Goal: Communication & Community: Answer question/provide support

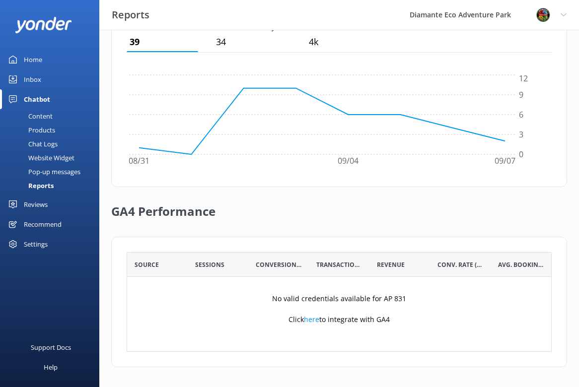
scroll to position [100, 425]
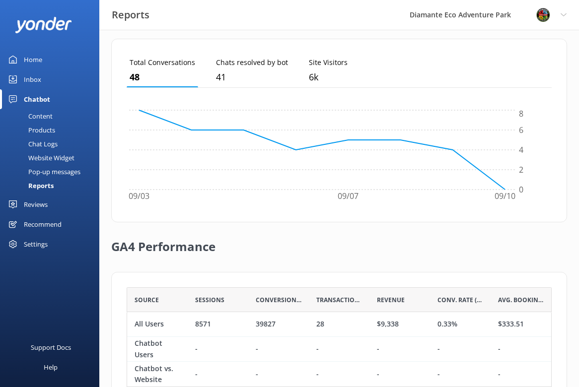
scroll to position [305, 0]
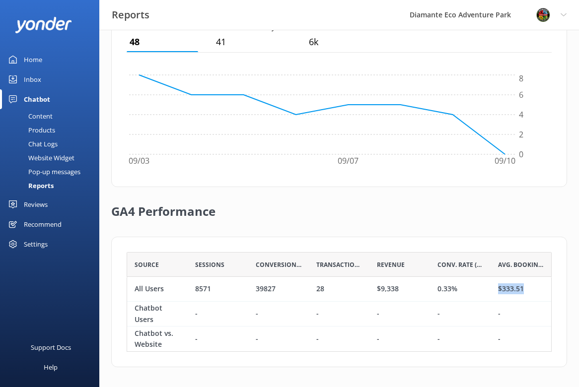
drag, startPoint x: 497, startPoint y: 292, endPoint x: 524, endPoint y: 292, distance: 26.8
click at [524, 292] on div "$333.51" at bounding box center [520, 289] width 61 height 25
drag, startPoint x: 433, startPoint y: 292, endPoint x: 463, endPoint y: 292, distance: 29.8
click at [463, 292] on div "0.33%" at bounding box center [460, 289] width 61 height 25
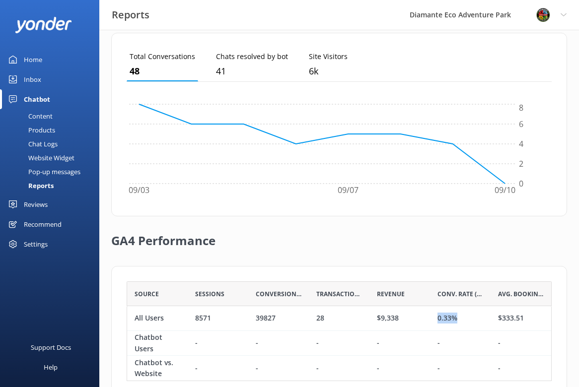
scroll to position [272, 0]
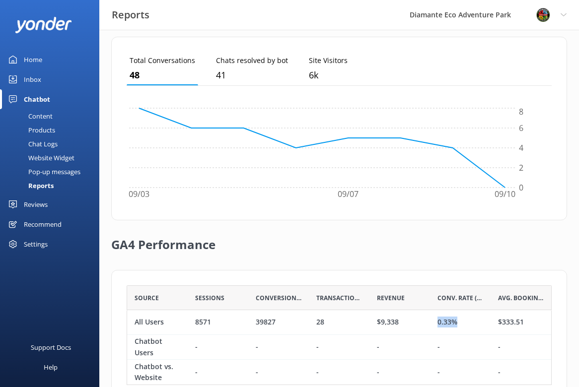
click at [36, 204] on div "Reviews" at bounding box center [36, 205] width 24 height 20
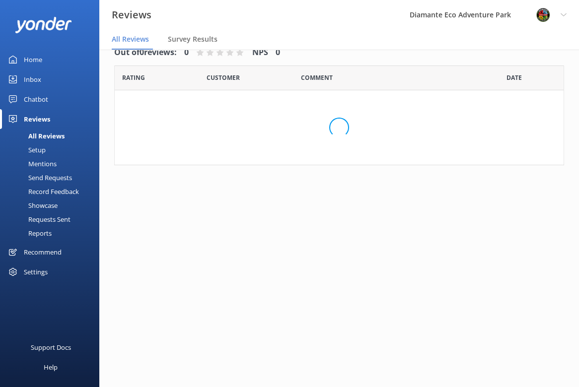
scroll to position [20, 0]
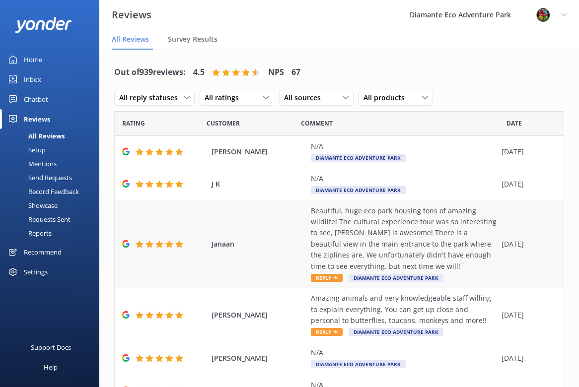
click at [331, 278] on span "Reply" at bounding box center [327, 278] width 32 height 8
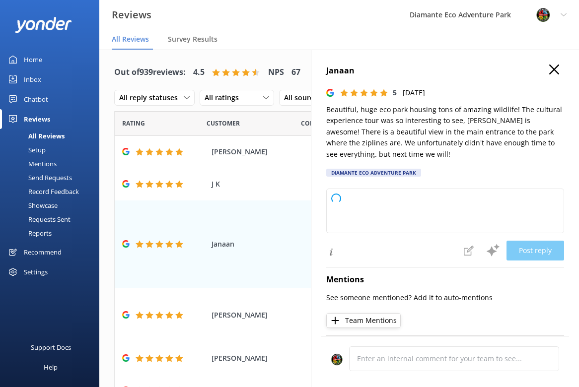
type textarea "Thank you so much for your wonderful review! We're thrilled you enjoyed the par…"
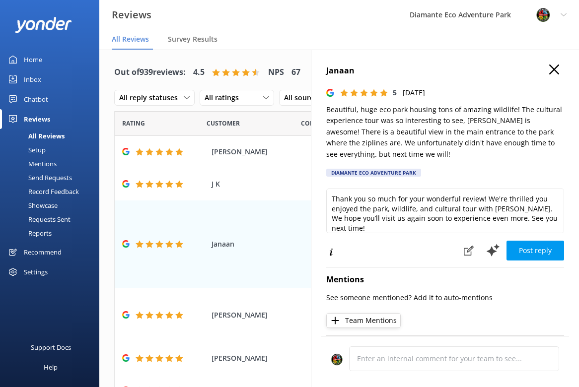
scroll to position [20, 0]
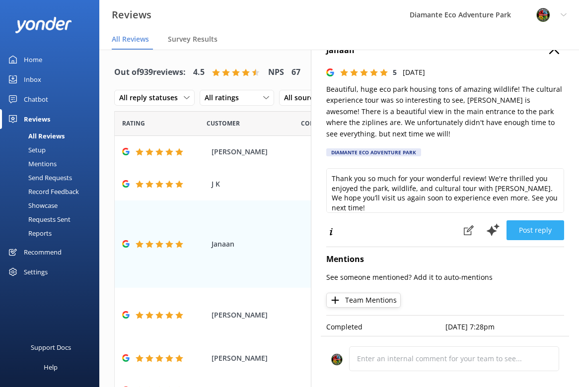
click at [538, 227] on button "Post reply" at bounding box center [535, 230] width 58 height 20
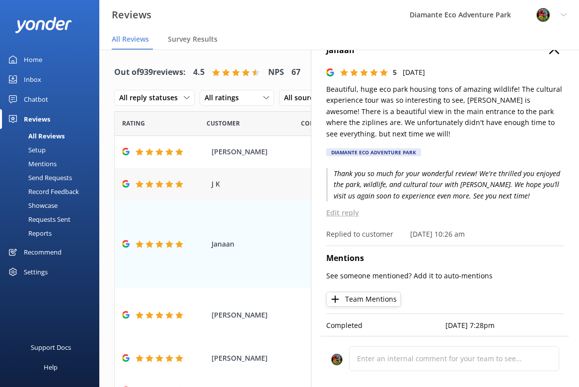
click at [271, 170] on div "J K N/A Diamante Eco Adventure Park [DATE]" at bounding box center [339, 184] width 449 height 32
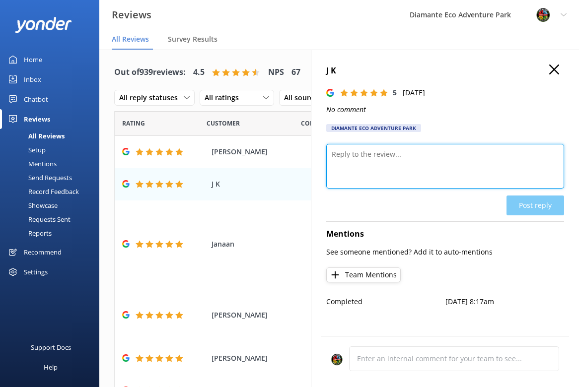
click at [417, 166] on textarea at bounding box center [445, 166] width 238 height 45
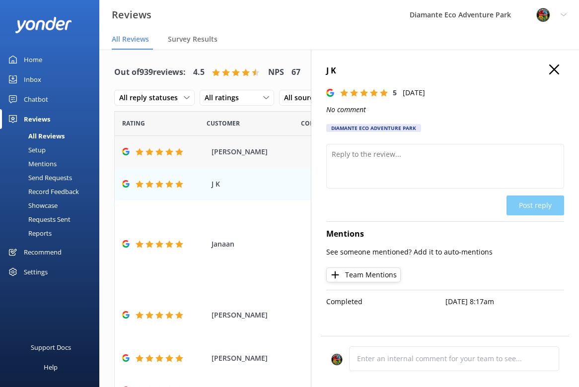
click at [247, 158] on div "[PERSON_NAME] N/A Diamante Eco Adventure Park [DATE]" at bounding box center [339, 152] width 449 height 32
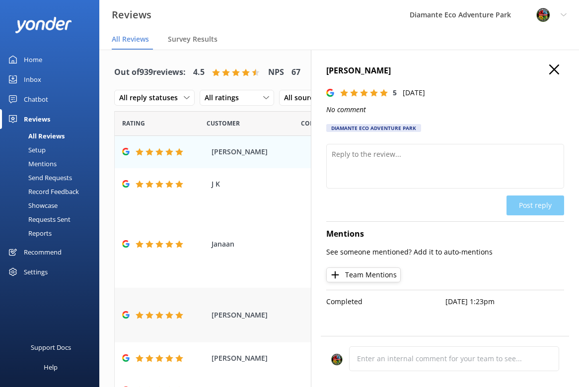
click at [246, 319] on span "[PERSON_NAME]" at bounding box center [258, 315] width 94 height 11
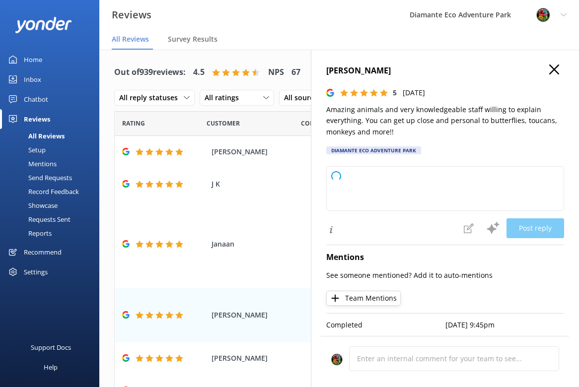
type textarea "Thank you so much for your wonderful review! We're thrilled you enjoyed meeting…"
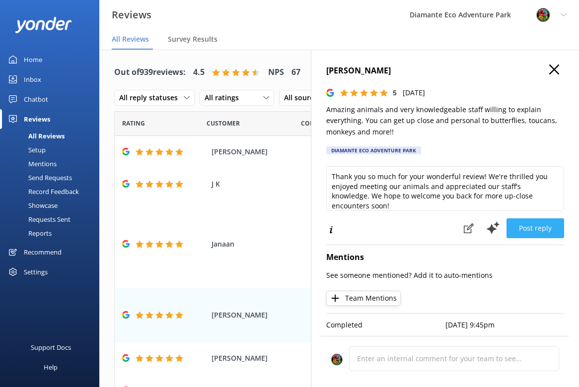
click at [538, 231] on button "Post reply" at bounding box center [535, 228] width 58 height 20
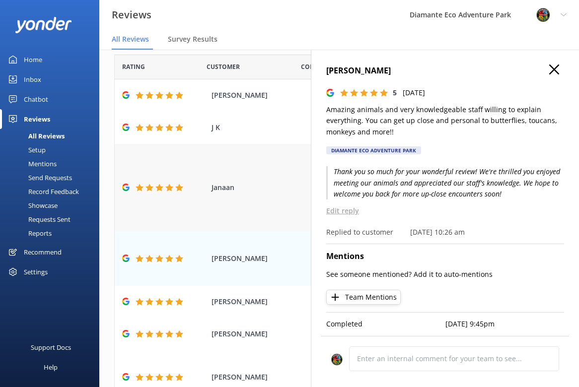
scroll to position [72, 0]
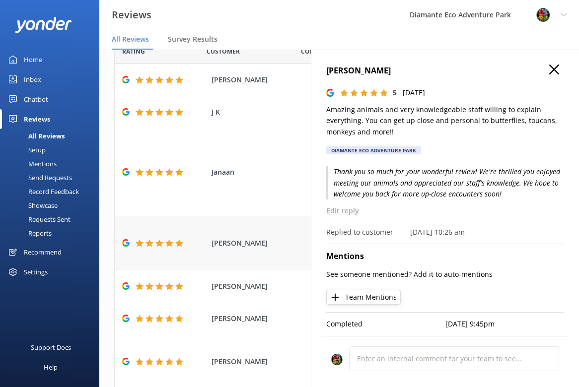
click at [244, 252] on div "[PERSON_NAME] Amazing animals and very knowledgeable staff willing to explain e…" at bounding box center [339, 243] width 449 height 55
click at [252, 283] on span "[PERSON_NAME]" at bounding box center [258, 286] width 94 height 11
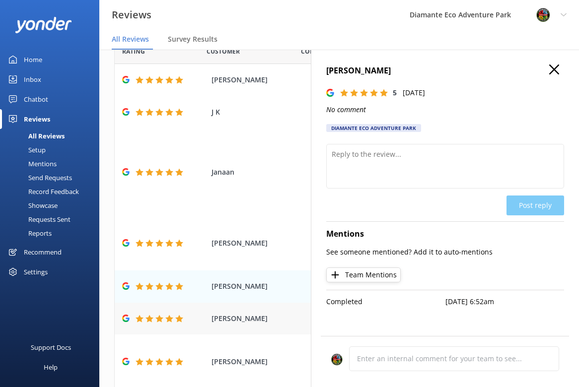
click at [228, 311] on div "[PERSON_NAME] N/A Diamante Eco Adventure Park [DATE]" at bounding box center [339, 319] width 449 height 32
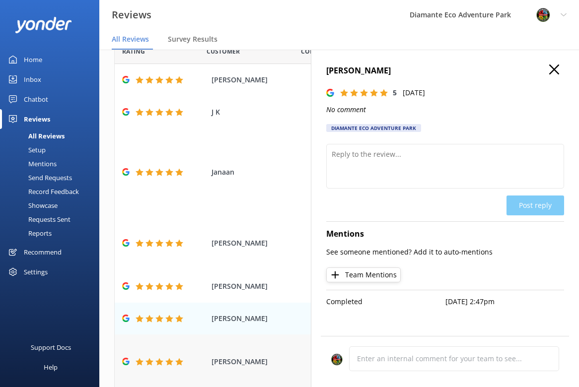
click at [237, 362] on span "[PERSON_NAME]" at bounding box center [258, 361] width 94 height 11
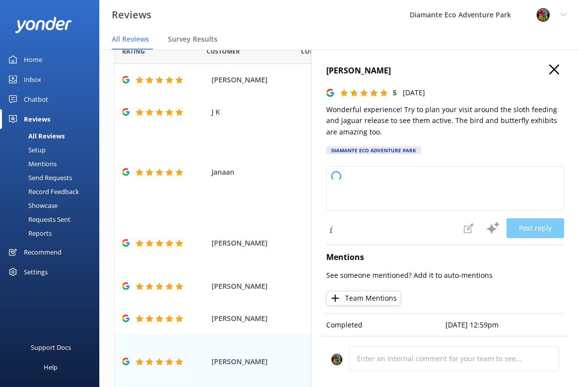
scroll to position [20, 0]
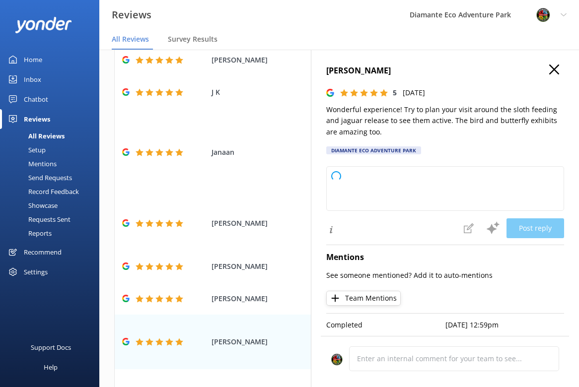
type textarea "Thank you so much for your wonderful review! We're thrilled you enjoyed your vi…"
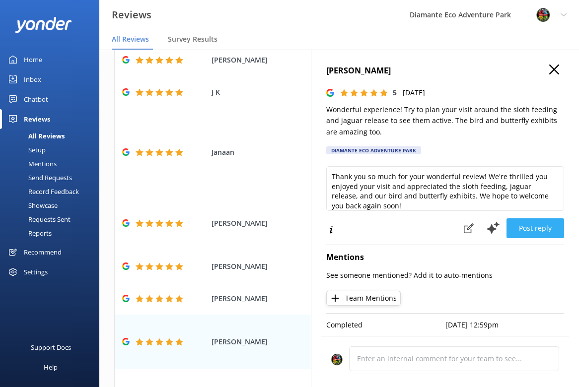
click at [549, 229] on button "Post reply" at bounding box center [535, 228] width 58 height 20
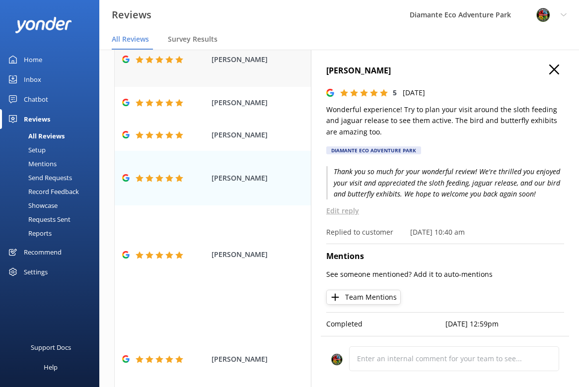
scroll to position [237, 0]
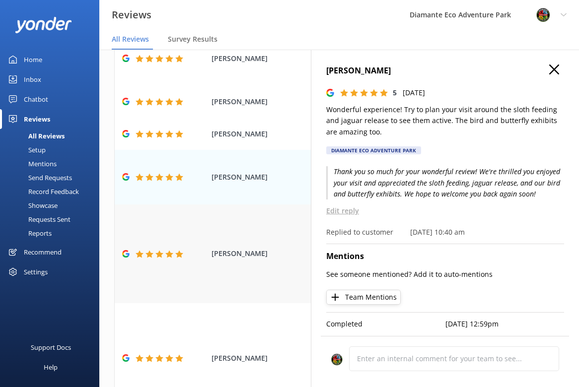
click at [245, 241] on div "[PERSON_NAME] Such a fun day! The all day adventure pass is well worth it. Nice…" at bounding box center [339, 254] width 449 height 99
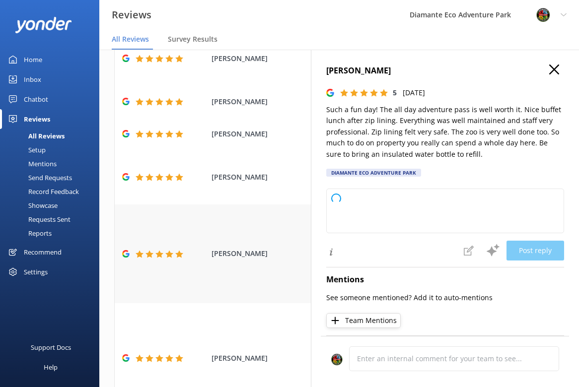
type textarea "Thank you so much for your wonderful review! We're thrilled to hear you enjoyed…"
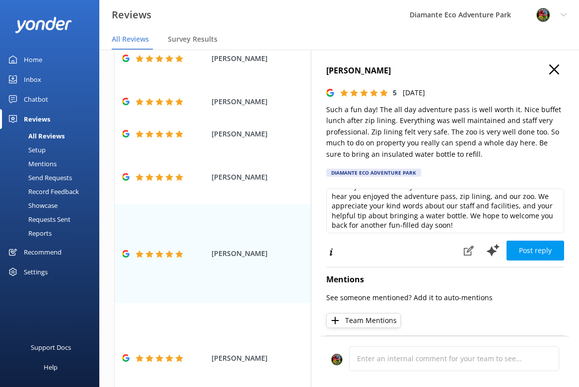
scroll to position [15, 0]
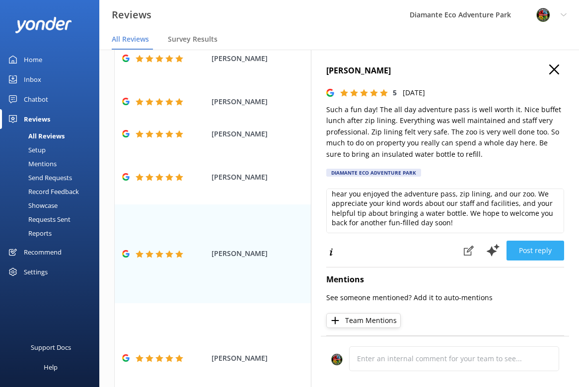
click at [531, 249] on button "Post reply" at bounding box center [535, 251] width 58 height 20
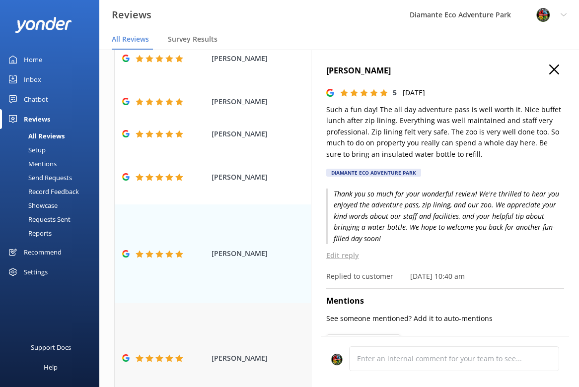
click at [163, 354] on icon at bounding box center [159, 358] width 8 height 8
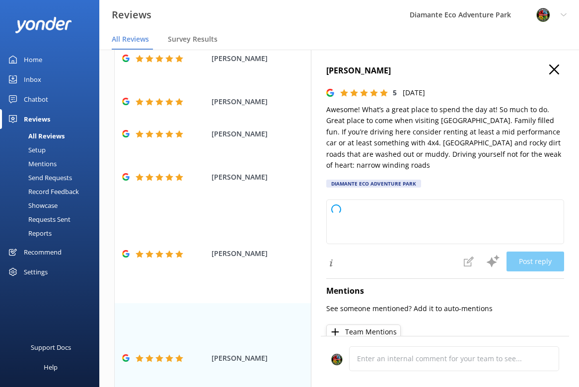
type textarea "Thank you so much for your wonderful review! We're thrilled you had a great tim…"
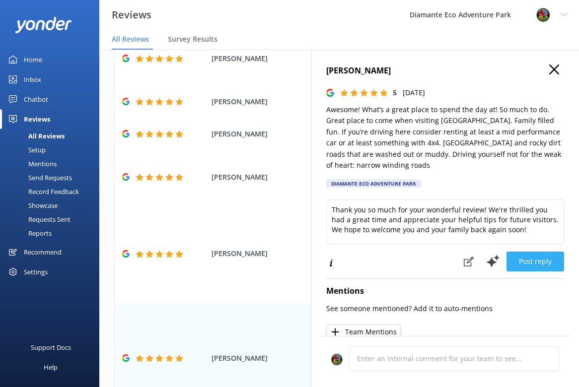
click at [535, 260] on button "Post reply" at bounding box center [535, 262] width 58 height 20
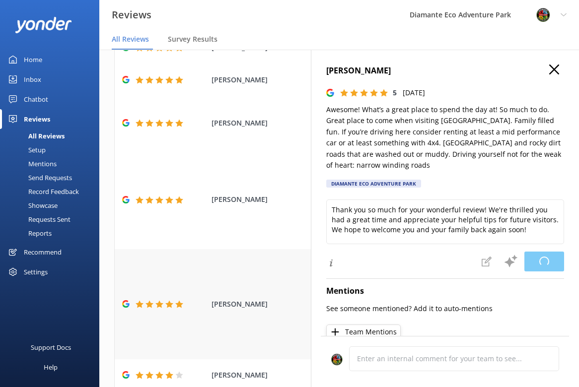
scroll to position [326, 0]
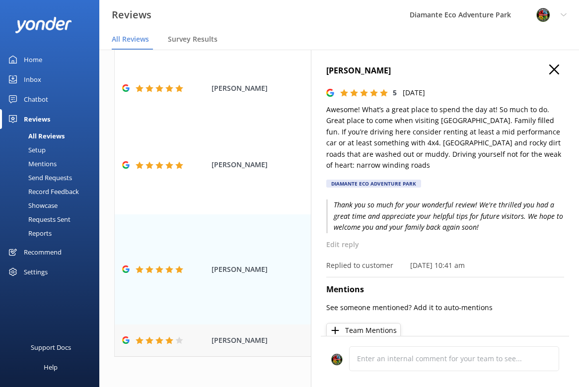
click at [152, 337] on icon at bounding box center [149, 341] width 8 height 8
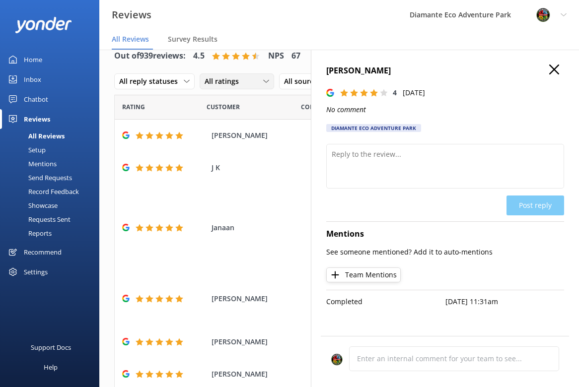
scroll to position [0, 0]
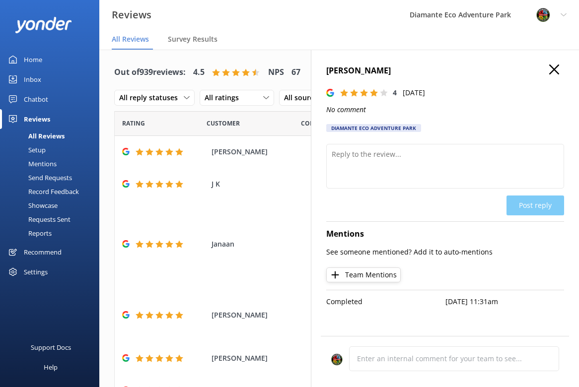
click at [555, 71] on use "button" at bounding box center [554, 70] width 10 height 10
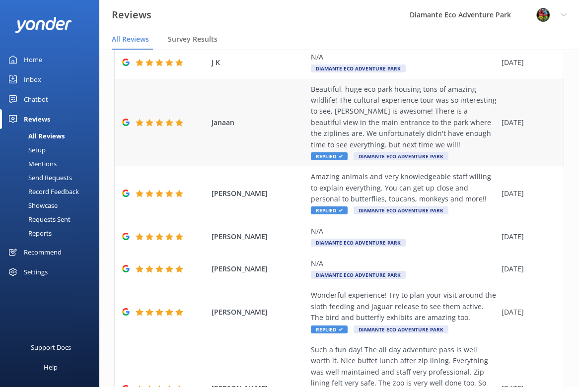
scroll to position [326, 0]
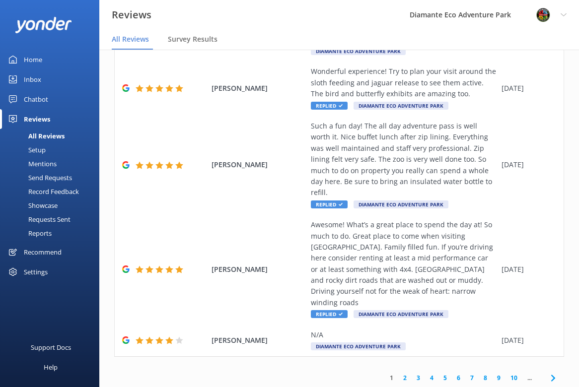
click at [405, 373] on link "2" at bounding box center [404, 377] width 13 height 9
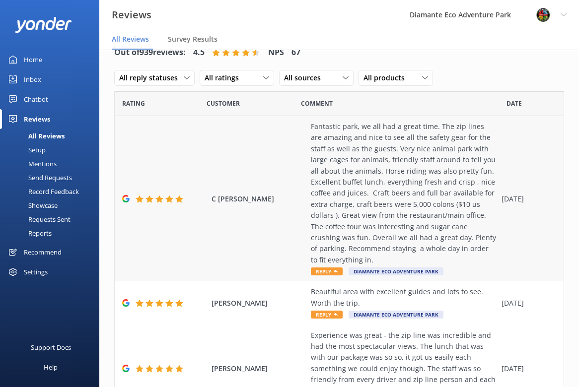
click at [392, 184] on div "Fantastic park, we all had a great time. The zip lines are amazing and nice to …" at bounding box center [404, 193] width 186 height 144
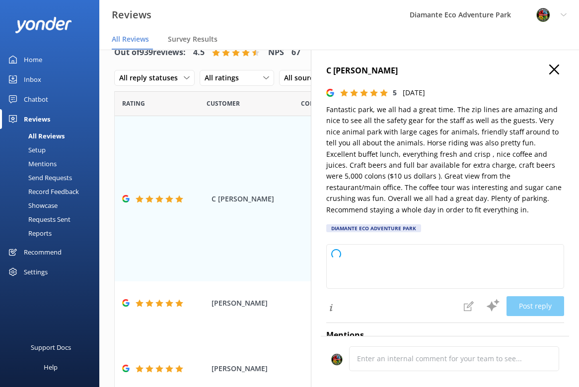
type textarea "Thank you so much for your wonderful review! We’re thrilled to hear you enjoyed…"
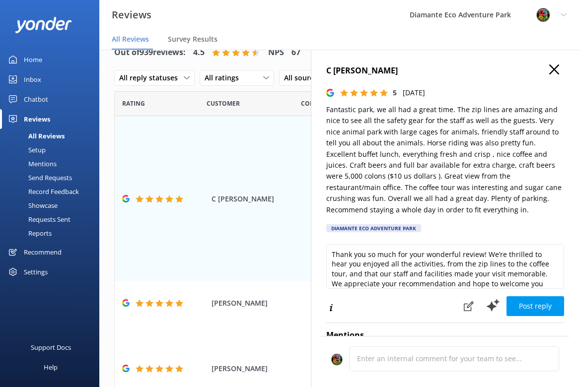
scroll to position [15, 0]
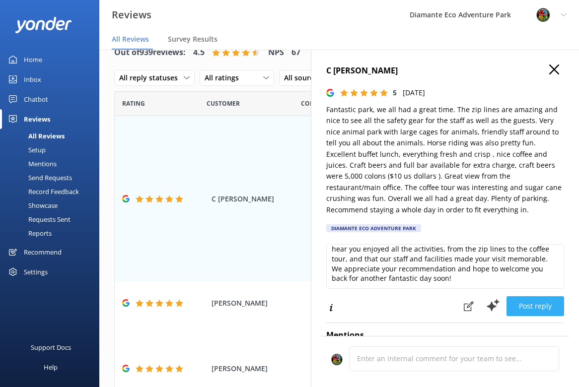
click at [555, 307] on button "Post reply" at bounding box center [535, 306] width 58 height 20
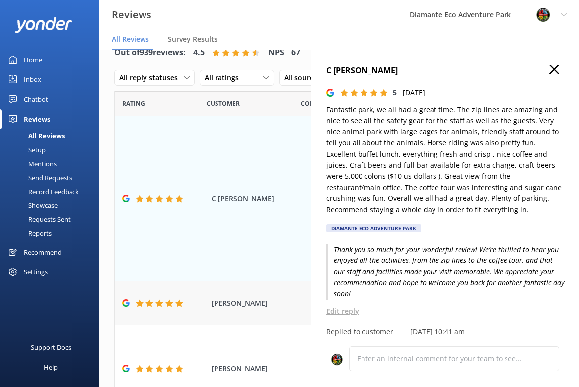
click at [163, 297] on div "[PERSON_NAME] Beautiful area with excellent guides and lots to see. Worth the t…" at bounding box center [339, 302] width 449 height 43
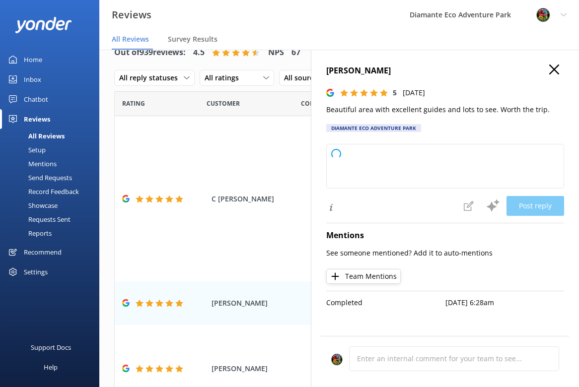
type textarea "Thank you so much for your wonderful review! We're thrilled you enjoyed the are…"
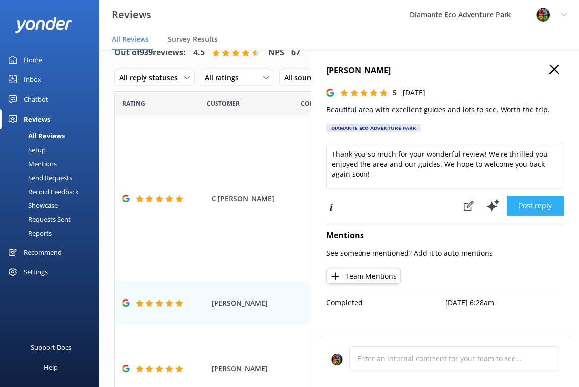
click at [536, 207] on button "Post reply" at bounding box center [535, 206] width 58 height 20
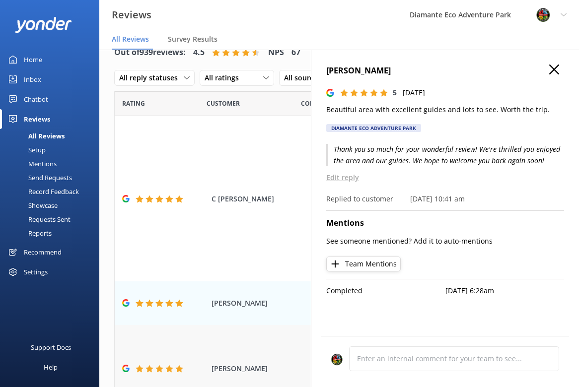
click at [175, 349] on div "[PERSON_NAME] Experience was great - the zip line was incredible and had the mo…" at bounding box center [339, 369] width 449 height 88
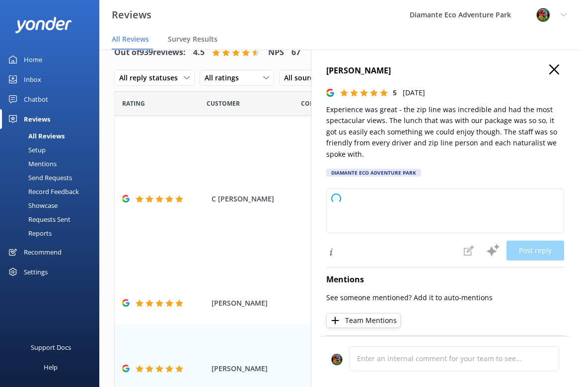
type textarea "Thank you so much for your wonderful review! We're thrilled you enjoyed the zip…"
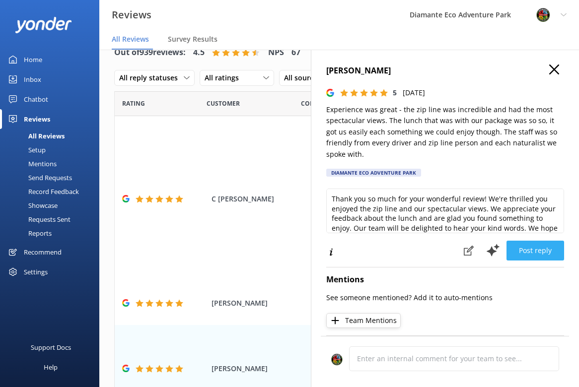
click at [534, 242] on button "Post reply" at bounding box center [535, 251] width 58 height 20
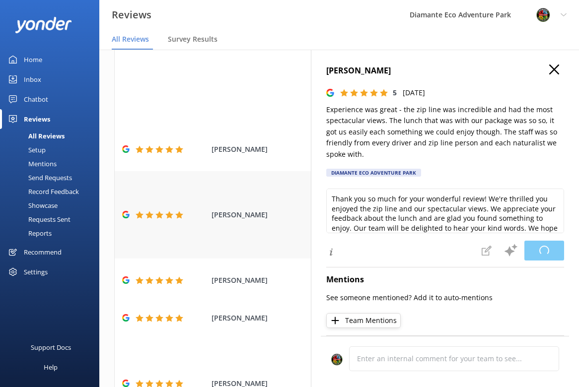
scroll to position [182, 0]
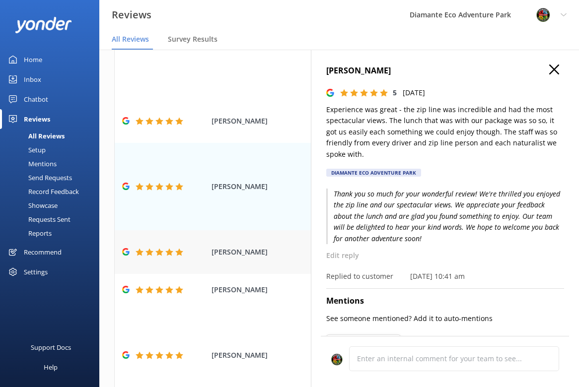
click at [150, 248] on use at bounding box center [149, 251] width 8 height 7
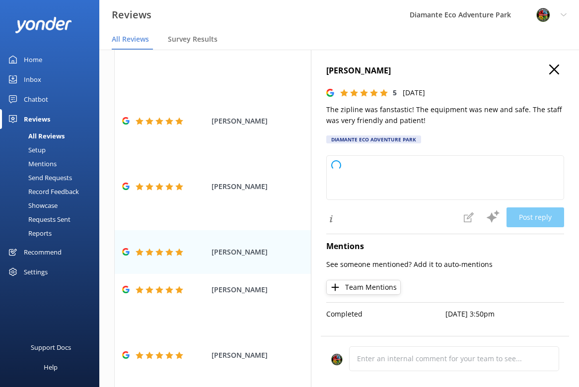
type textarea "Thank you so much for your wonderful review! We're thrilled to hear you enjoyed…"
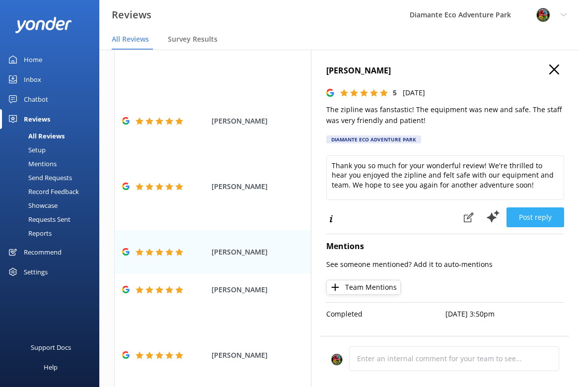
click at [538, 217] on button "Post reply" at bounding box center [535, 218] width 58 height 20
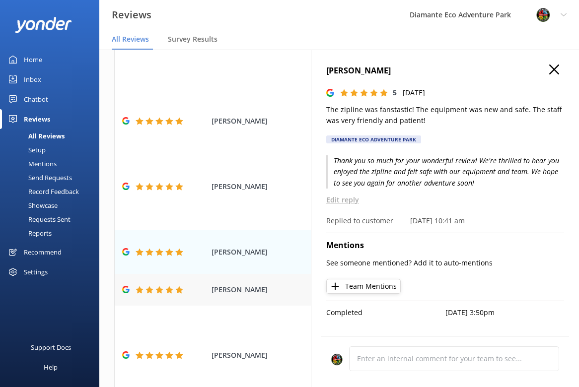
click at [172, 286] on icon at bounding box center [169, 290] width 8 height 8
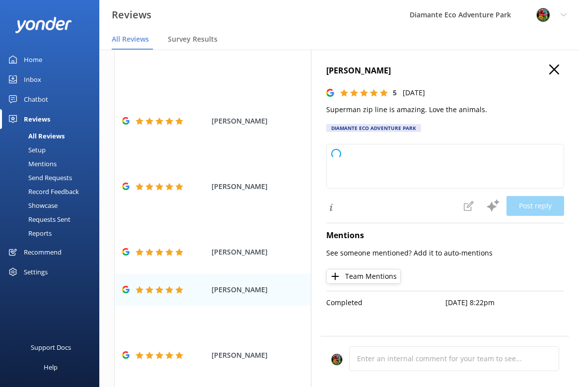
type textarea "Thank you so much for your wonderful review! We're thrilled to hear you loved t…"
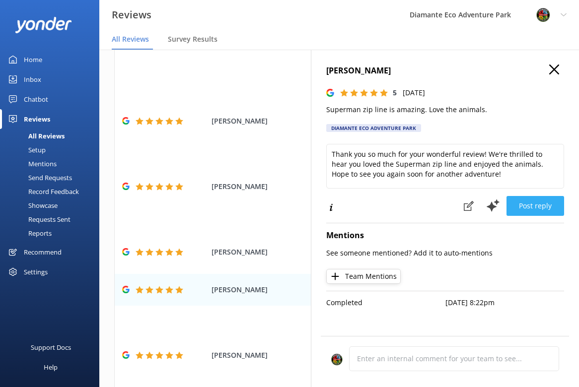
click at [536, 209] on button "Post reply" at bounding box center [535, 206] width 58 height 20
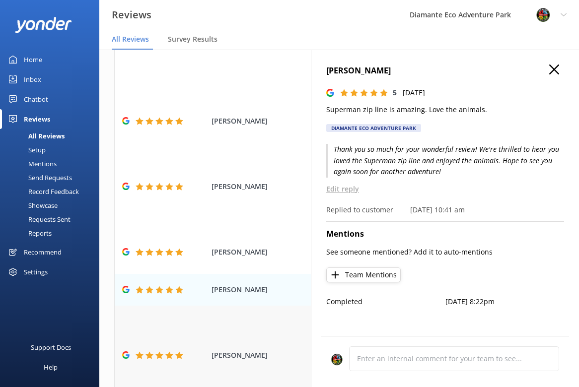
click at [172, 351] on icon at bounding box center [169, 355] width 8 height 8
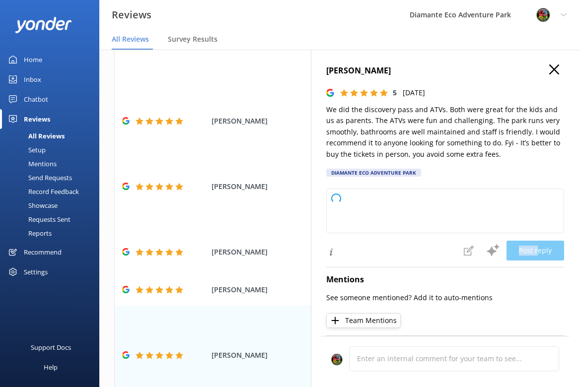
drag, startPoint x: 540, startPoint y: 251, endPoint x: 578, endPoint y: 228, distance: 44.5
click at [578, 228] on div "[PERSON_NAME] 5 [DATE] We did the discovery pass and ATVs. Both were great for …" at bounding box center [445, 243] width 268 height 387
type textarea "Thank you so much for your wonderful review! We're delighted to hear you and yo…"
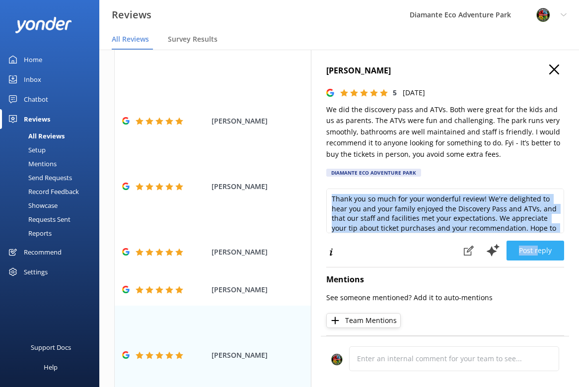
click at [529, 249] on button "Post reply" at bounding box center [535, 251] width 58 height 20
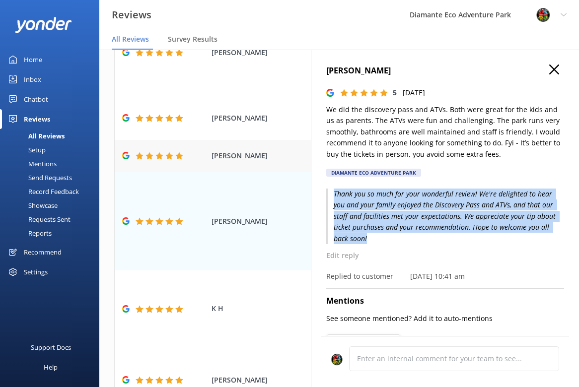
scroll to position [323, 0]
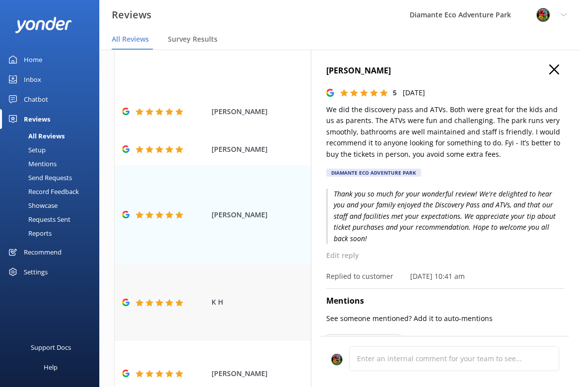
click at [159, 276] on div "K H Took my family here for zip lining and the animal sanctuary. Both were awes…" at bounding box center [339, 302] width 449 height 76
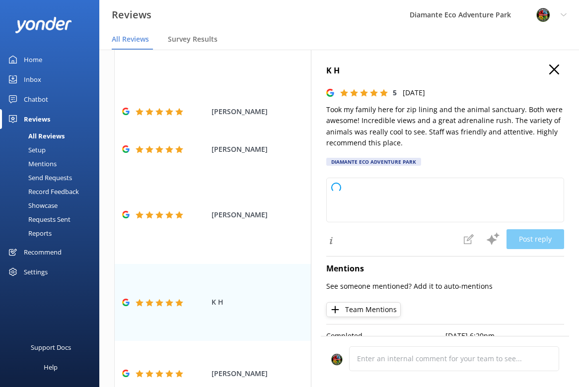
type textarea "Thank you so much for your wonderful review! We're thrilled to hear you and you…"
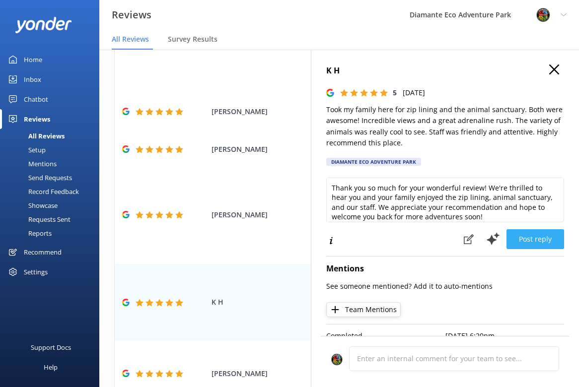
click at [539, 239] on button "Post reply" at bounding box center [535, 239] width 58 height 20
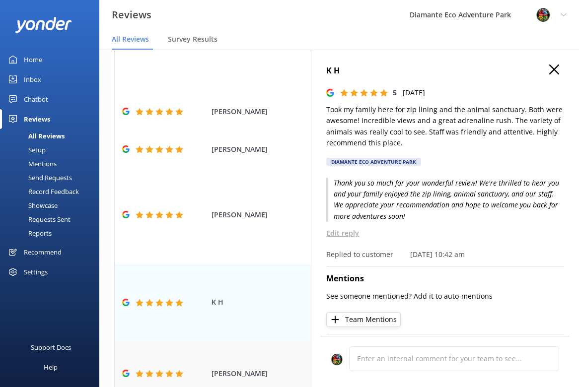
click at [165, 370] on icon at bounding box center [169, 374] width 8 height 8
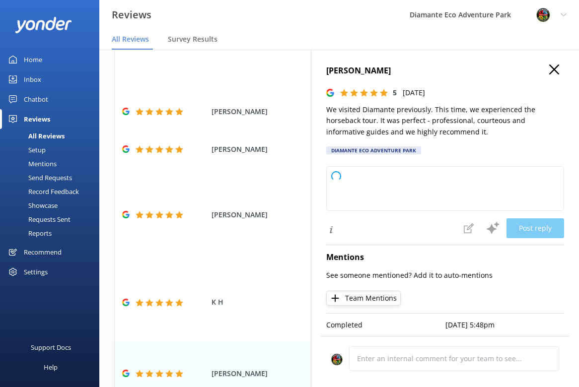
type textarea "Thank you so much for your wonderful review! We're thrilled you enjoyed the hor…"
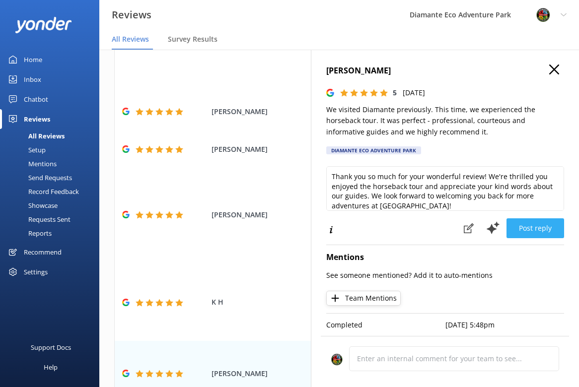
click at [535, 229] on button "Post reply" at bounding box center [535, 228] width 58 height 20
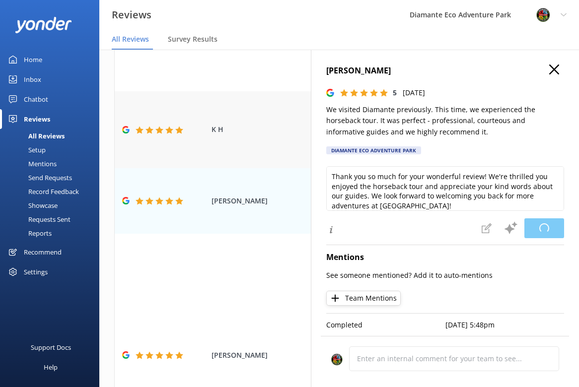
scroll to position [501, 0]
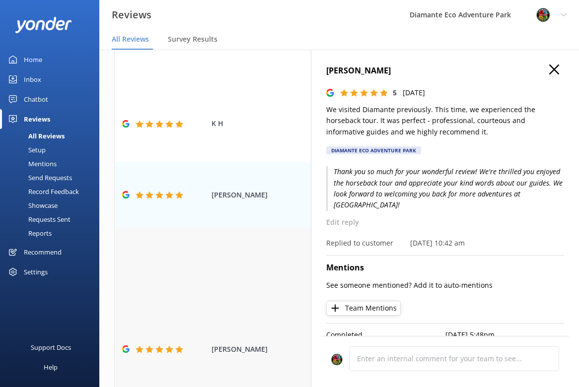
click at [171, 346] on icon at bounding box center [169, 350] width 8 height 8
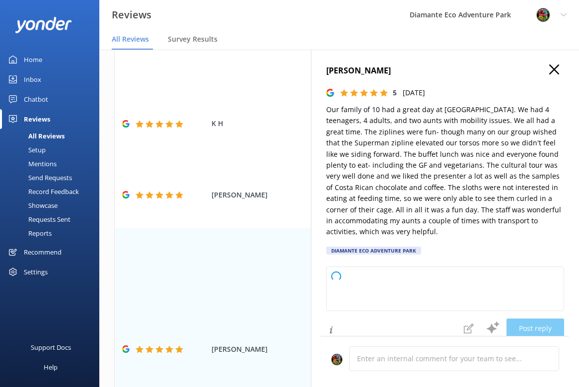
type textarea "Thank you so much for your wonderful review! We’re delighted your whole family …"
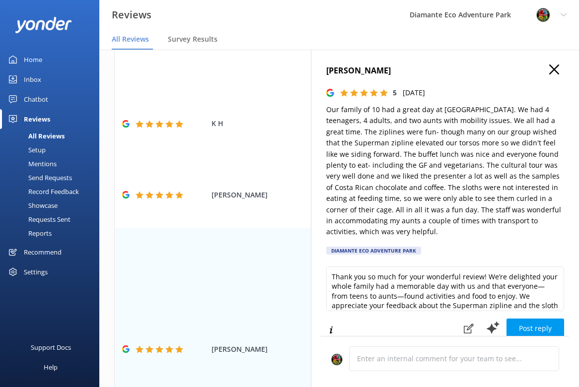
scroll to position [24, 0]
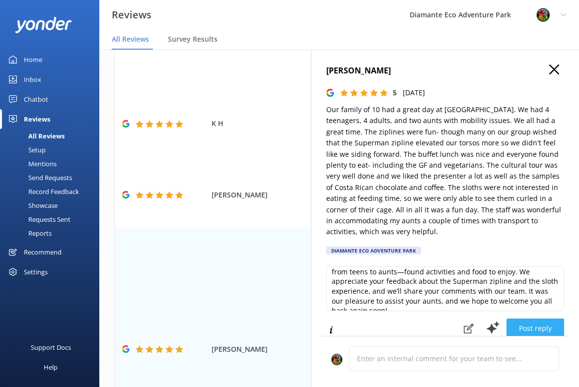
click at [541, 319] on button "Post reply" at bounding box center [535, 329] width 58 height 20
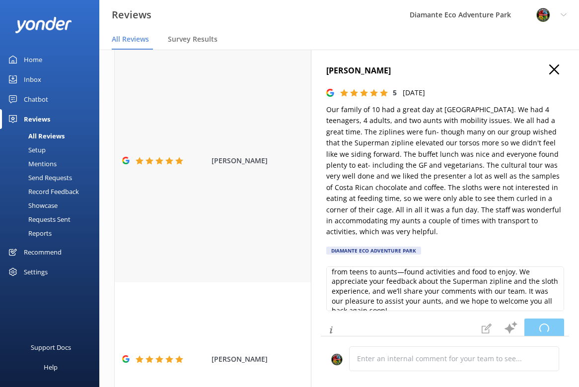
scroll to position [733, 0]
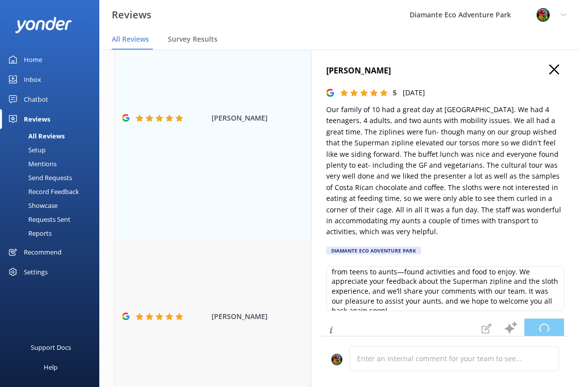
click at [241, 311] on span "[PERSON_NAME]" at bounding box center [258, 316] width 94 height 11
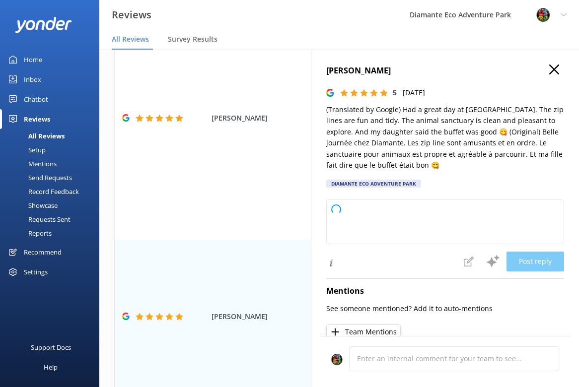
type textarea "Thank you so much for your wonderful review! We’re delighted to hear you and yo…"
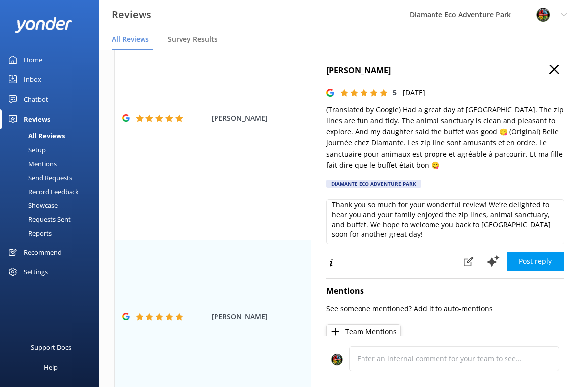
scroll to position [0, 0]
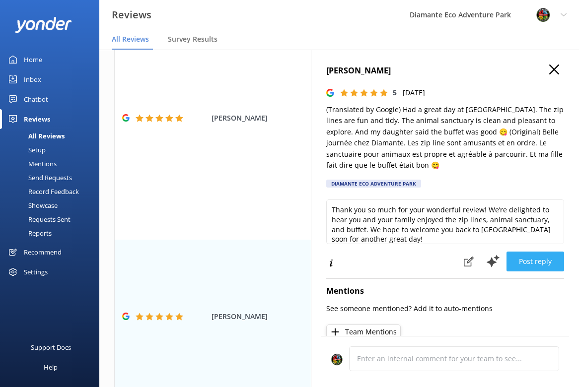
click at [539, 261] on button "Post reply" at bounding box center [535, 262] width 58 height 20
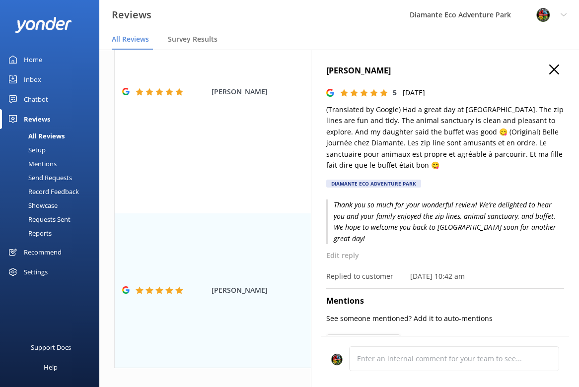
click at [551, 66] on icon "button" at bounding box center [554, 70] width 10 height 10
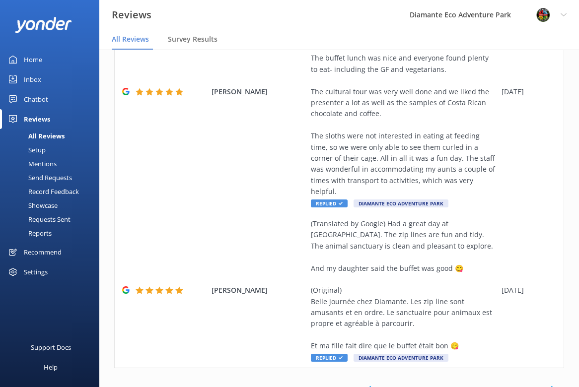
click at [417, 385] on link "3" at bounding box center [418, 389] width 13 height 9
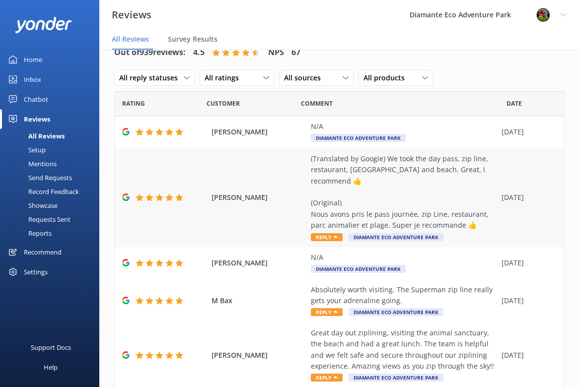
click at [360, 168] on div "(Translated by Google) We took the day pass, zip line, restaurant, [GEOGRAPHIC_…" at bounding box center [404, 192] width 186 height 78
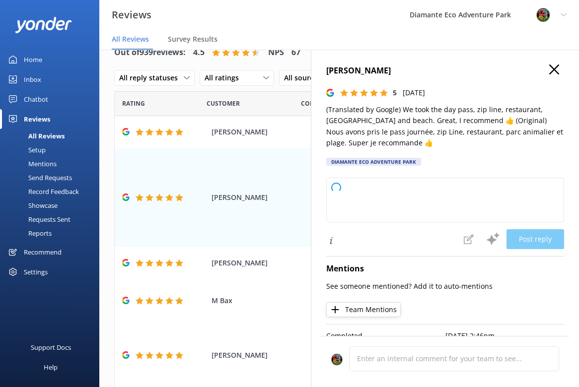
type textarea "Thank you so much for your wonderful review and recommendation! We're delighted…"
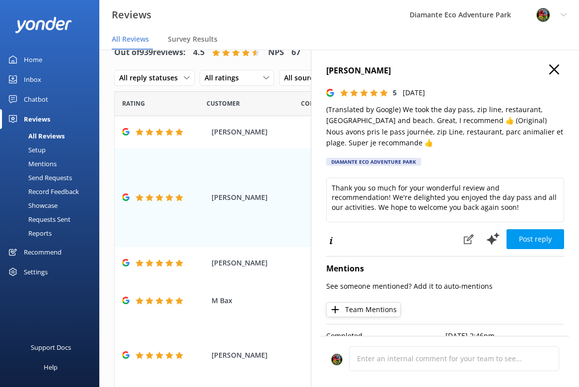
drag, startPoint x: 557, startPoint y: 70, endPoint x: 465, endPoint y: 168, distance: 134.2
click at [465, 168] on div "[PERSON_NAME] 5 [DATE] (Translated by Google) We took the day pass, zip line, r…" at bounding box center [445, 243] width 268 height 387
click at [491, 241] on use at bounding box center [492, 239] width 13 height 12
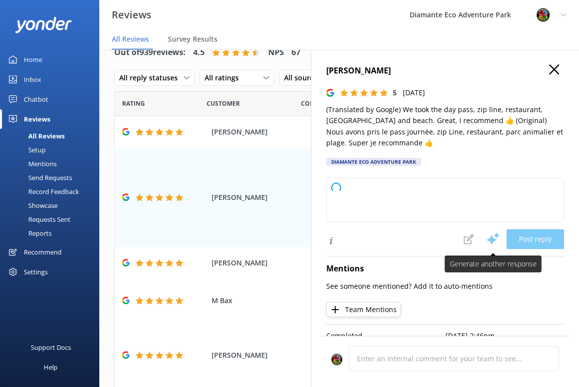
type textarea "Thank you so much for your wonderful review and recommendation! We're delighted…"
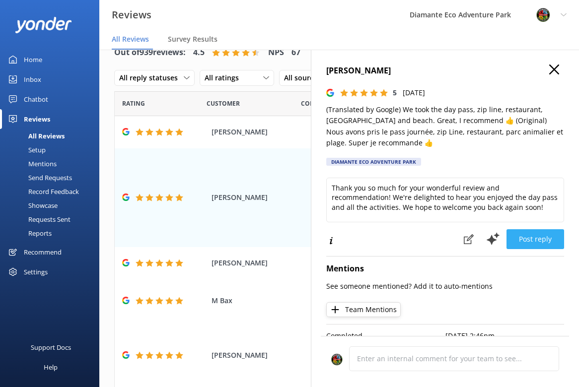
click at [544, 240] on button "Post reply" at bounding box center [535, 239] width 58 height 20
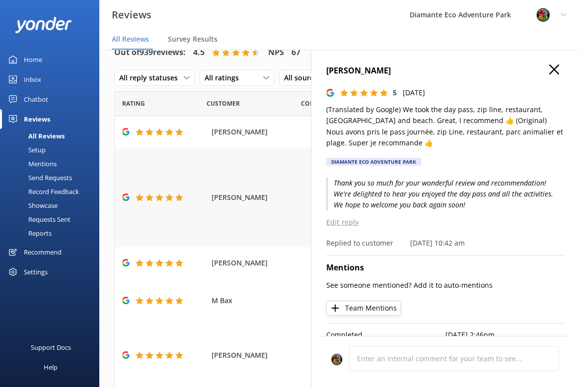
click at [244, 200] on span "[PERSON_NAME]" at bounding box center [258, 197] width 94 height 11
click at [247, 195] on span "[PERSON_NAME]" at bounding box center [258, 197] width 94 height 11
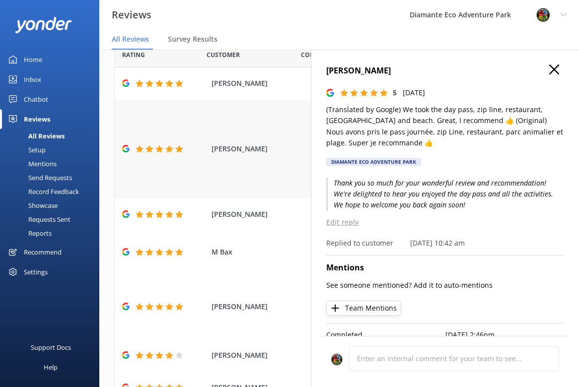
scroll to position [48, 0]
click at [236, 215] on span "[PERSON_NAME]" at bounding box center [258, 214] width 94 height 11
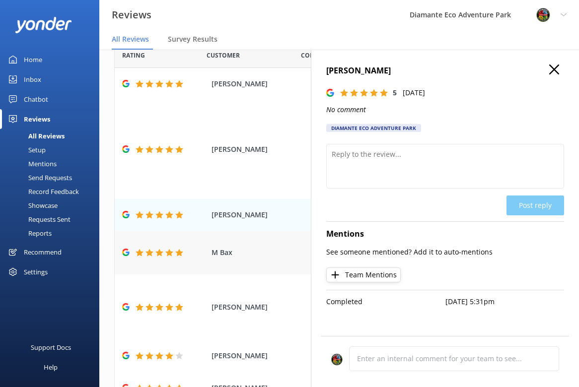
click at [238, 252] on span "M Bax" at bounding box center [258, 252] width 94 height 11
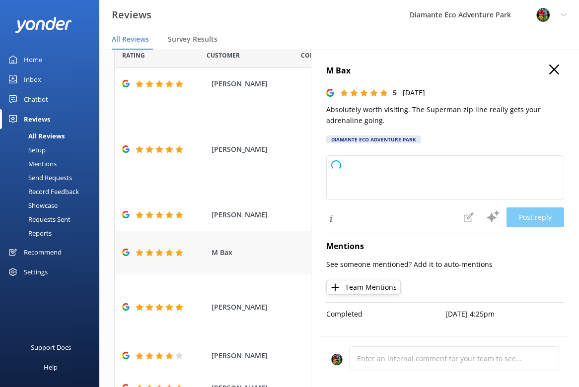
type textarea "Thank you so much for your fantastic review! We're thrilled to hear you enjoyed…"
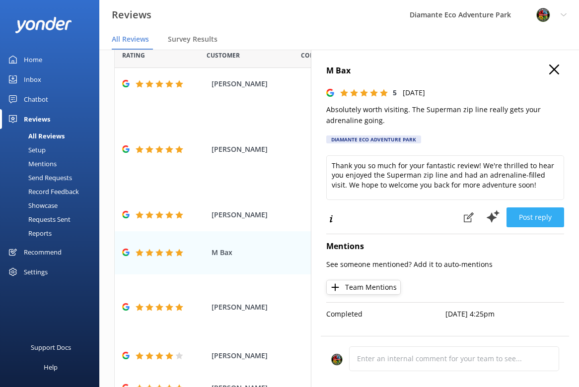
click at [553, 219] on button "Post reply" at bounding box center [535, 218] width 58 height 20
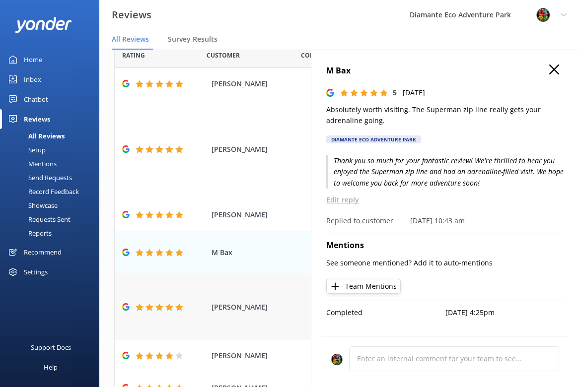
click at [264, 310] on span "[PERSON_NAME]" at bounding box center [258, 307] width 94 height 11
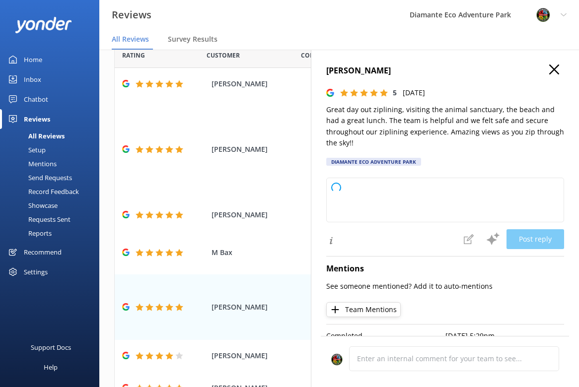
type textarea "Thank you so much for your wonderful review! We're thrilled to hear you enjoyed…"
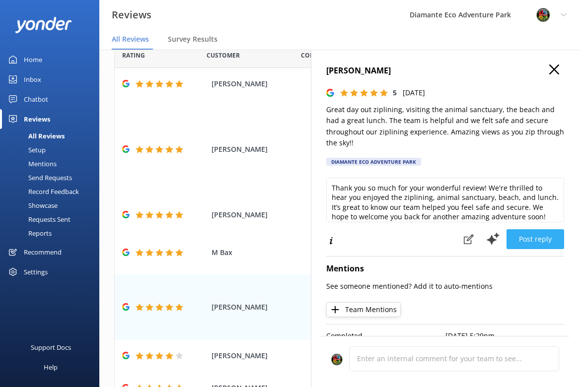
click at [536, 229] on button "Post reply" at bounding box center [535, 239] width 58 height 20
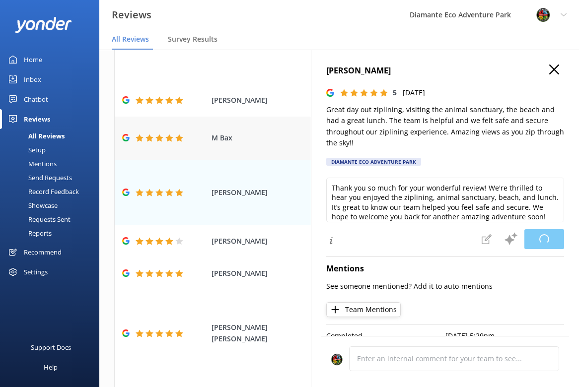
scroll to position [167, 0]
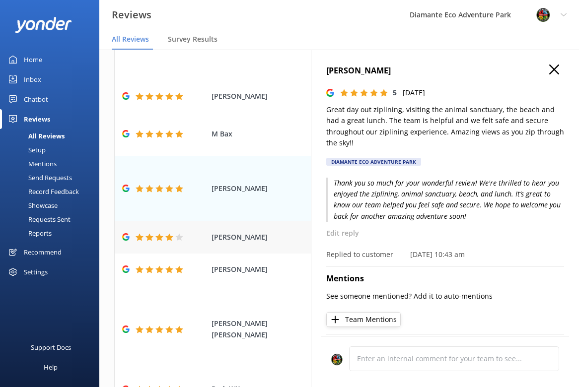
click at [248, 241] on span "[PERSON_NAME]" at bounding box center [258, 237] width 94 height 11
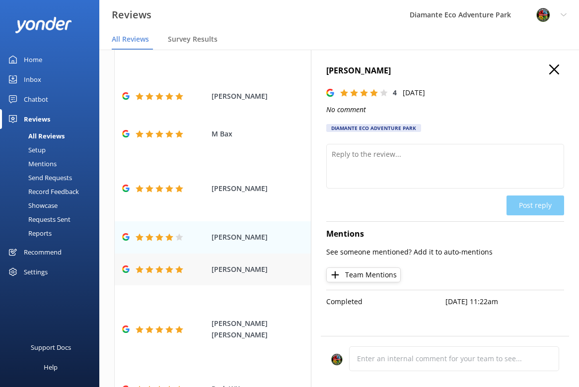
click at [246, 273] on span "[PERSON_NAME]" at bounding box center [258, 269] width 94 height 11
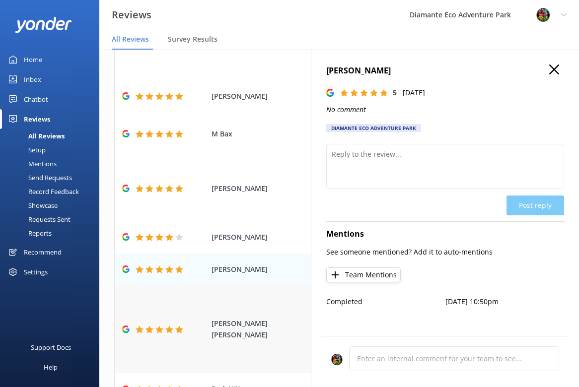
click at [235, 322] on span "[PERSON_NAME] [PERSON_NAME]" at bounding box center [258, 329] width 94 height 22
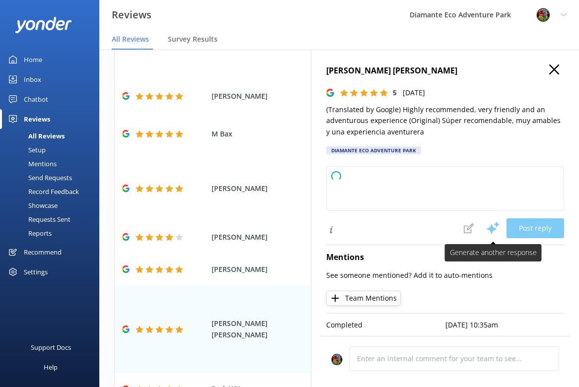
type textarea "Thank you so much for your wonderful review! We're delighted to hear you enjoye…"
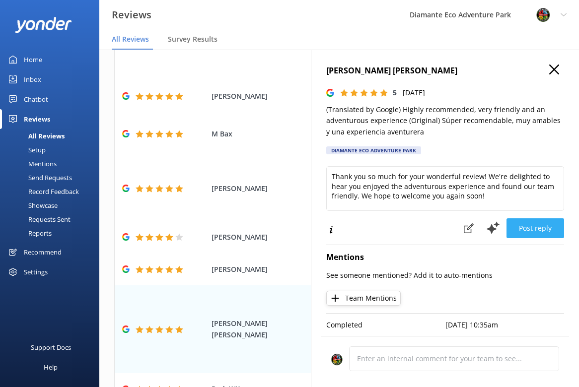
click at [525, 230] on button "Post reply" at bounding box center [535, 228] width 58 height 20
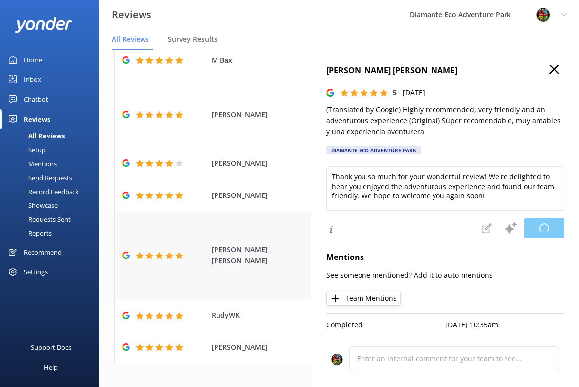
scroll to position [270, 0]
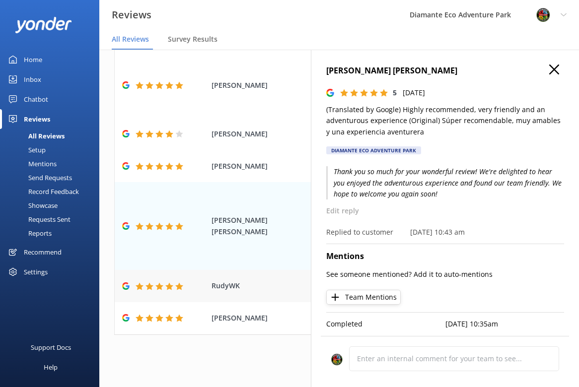
click at [238, 289] on span "RudyWK" at bounding box center [258, 285] width 94 height 11
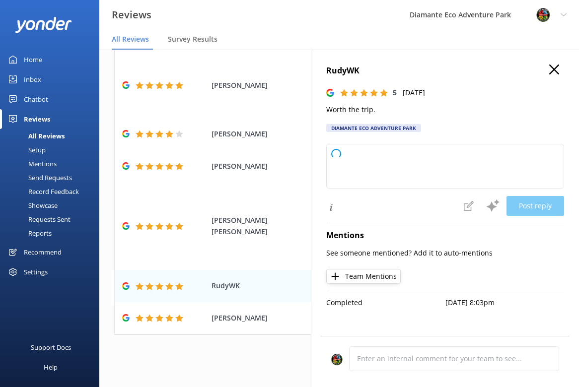
type textarea "Thank you so much for your kind words and great rating! We're glad you enjoyed …"
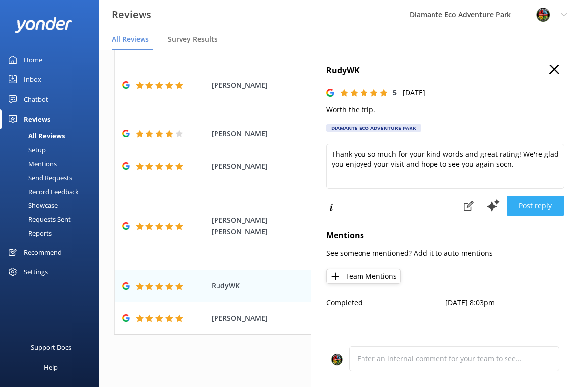
click at [544, 210] on button "Post reply" at bounding box center [535, 206] width 58 height 20
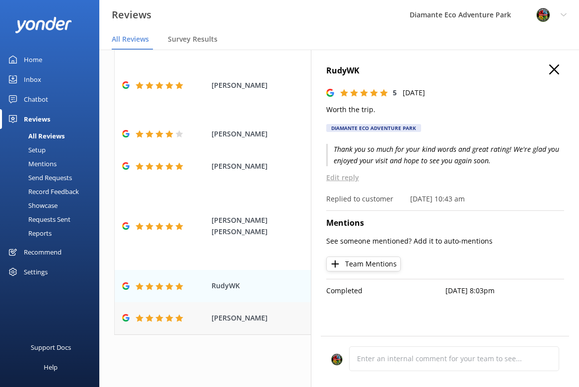
click at [230, 321] on span "[PERSON_NAME]" at bounding box center [258, 318] width 94 height 11
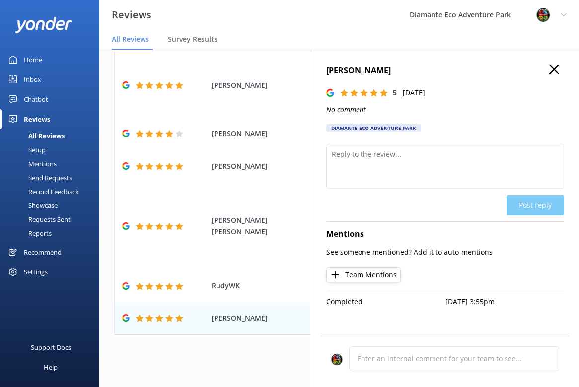
click at [229, 357] on div "1 2 3 4 5 6 7 8 9 10 ..." at bounding box center [339, 356] width 450 height 22
click at [555, 71] on icon "button" at bounding box center [554, 70] width 10 height 10
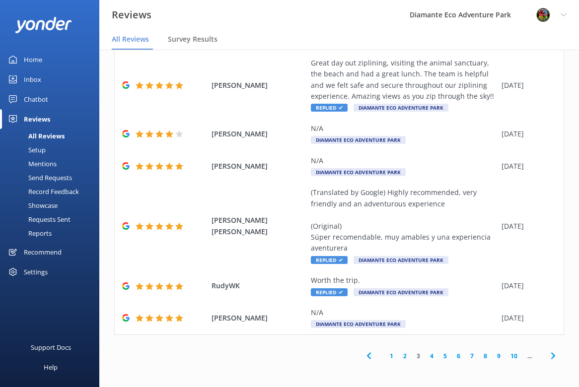
click at [431, 356] on link "4" at bounding box center [431, 355] width 13 height 9
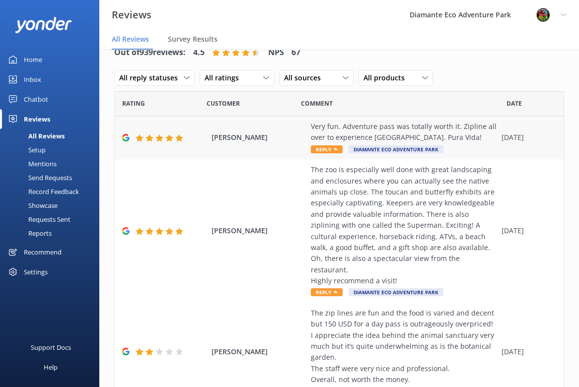
click at [261, 142] on span "[PERSON_NAME]" at bounding box center [258, 137] width 94 height 11
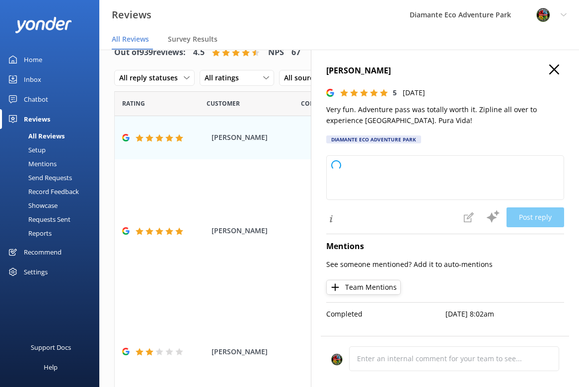
type textarea "Thank you so much for your wonderful review! We're thrilled to hear you enjoyed…"
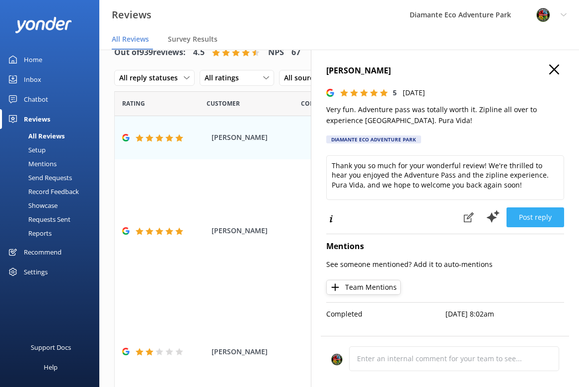
click at [540, 217] on button "Post reply" at bounding box center [535, 218] width 58 height 20
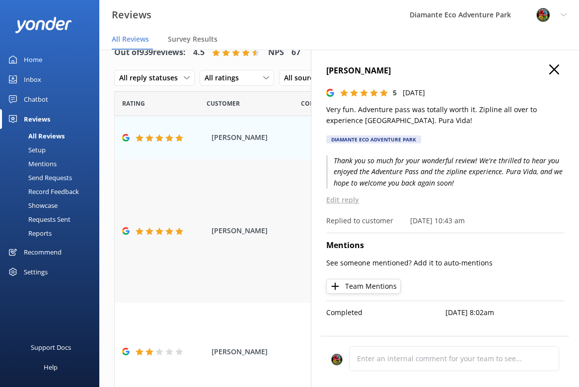
click at [161, 239] on div "[PERSON_NAME] The zoo is especially well done with great landscaping and enclos…" at bounding box center [339, 230] width 449 height 143
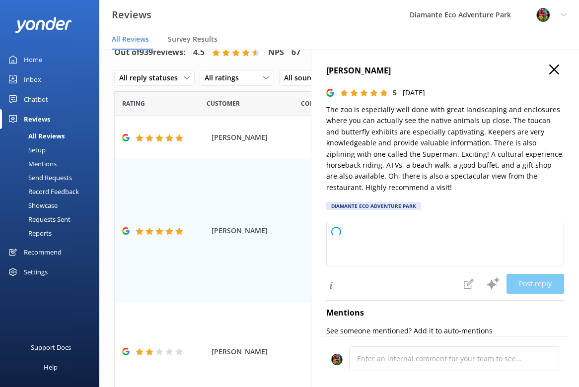
type textarea "Thank you so much for your wonderful review and recommendation! We’re delighted…"
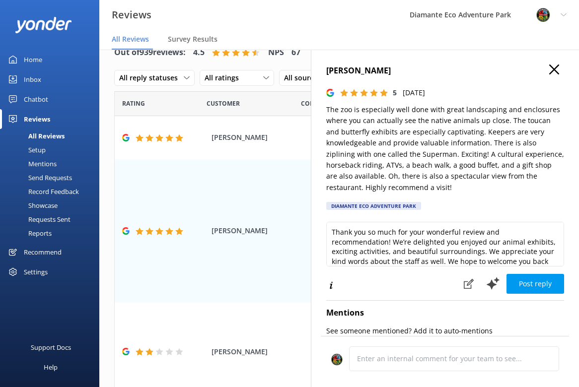
scroll to position [5, 0]
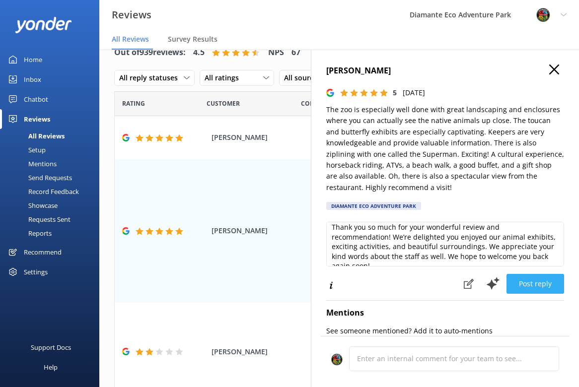
click at [542, 283] on button "Post reply" at bounding box center [535, 284] width 58 height 20
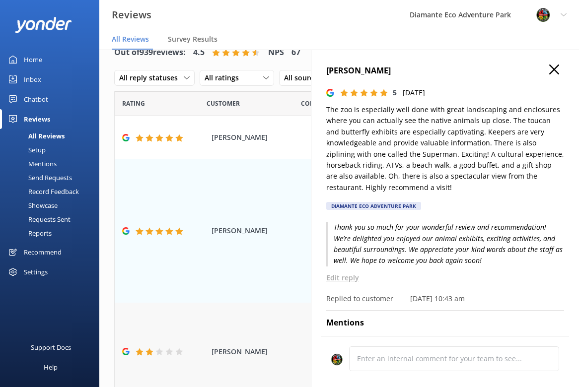
click at [213, 321] on div "[PERSON_NAME] The zip lines are fun and the food is varied and decent but 150 U…" at bounding box center [339, 352] width 449 height 99
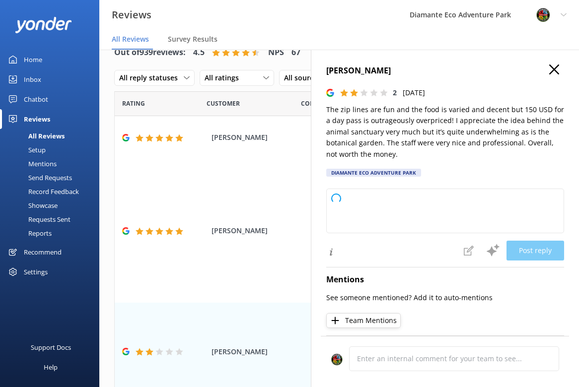
type textarea "Thank you for your feedback and for highlighting our staff and zip lines. We’re…"
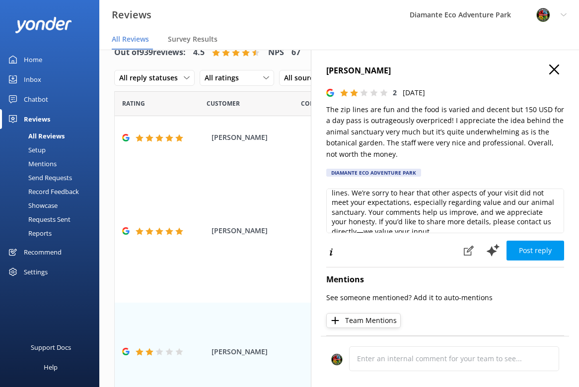
scroll to position [24, 0]
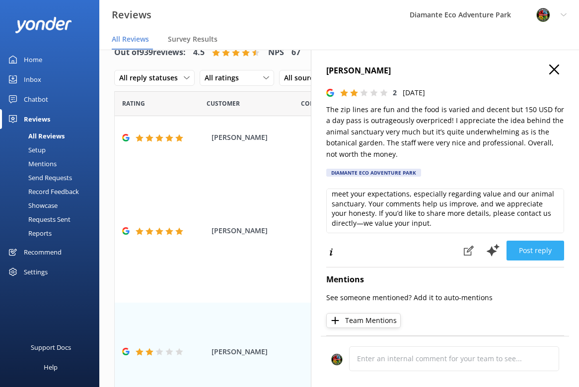
click at [542, 253] on button "Post reply" at bounding box center [535, 251] width 58 height 20
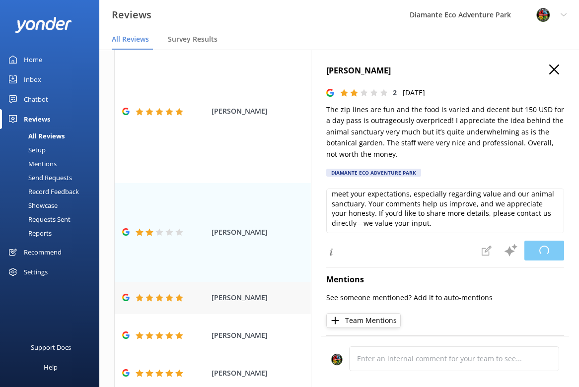
scroll to position [125, 0]
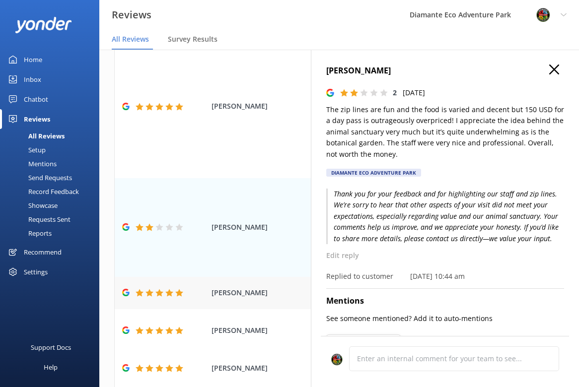
click at [248, 287] on span "[PERSON_NAME]" at bounding box center [258, 292] width 94 height 11
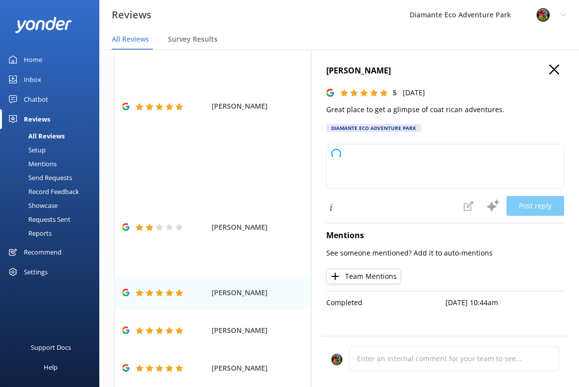
type textarea "Thank you so much for your wonderful review! We're delighted you enjoyed your g…"
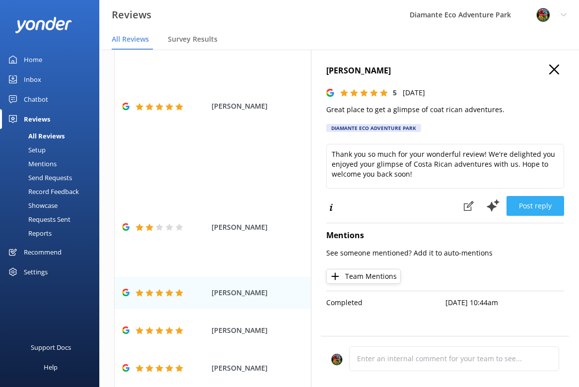
click at [533, 203] on button "Post reply" at bounding box center [535, 206] width 58 height 20
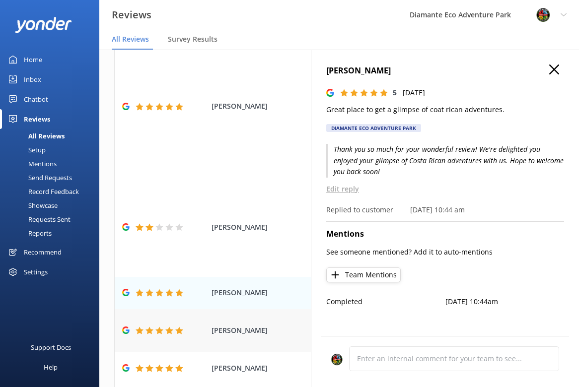
click at [174, 327] on div at bounding box center [160, 331] width 49 height 8
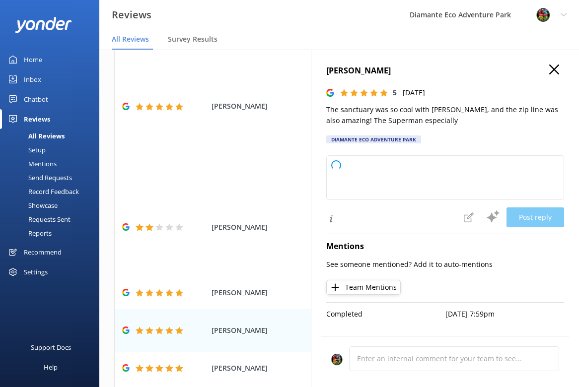
type textarea "Thank you so much for your wonderful review! We're thrilled you enjoyed your ti…"
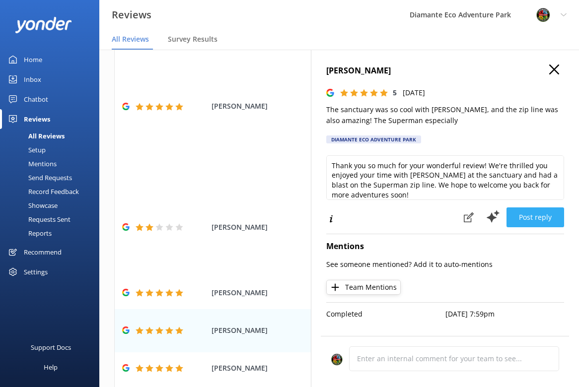
click at [538, 221] on button "Post reply" at bounding box center [535, 218] width 58 height 20
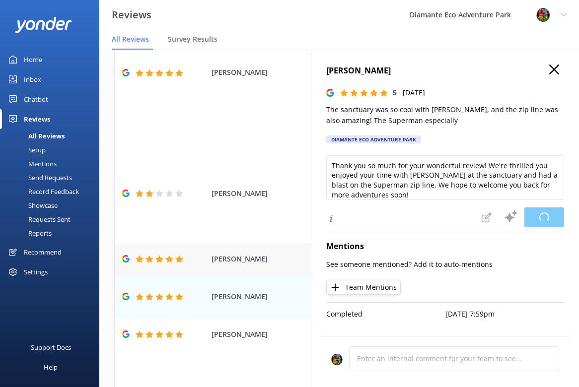
scroll to position [176, 0]
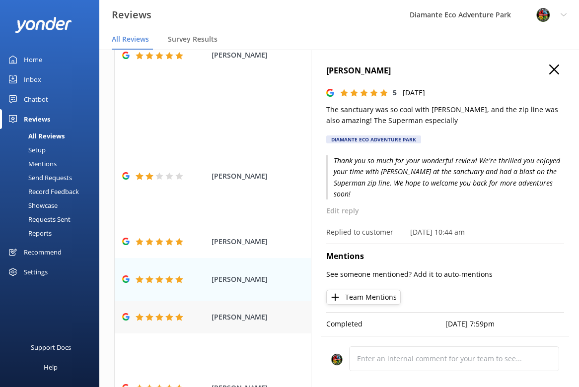
click at [165, 313] on icon at bounding box center [169, 317] width 8 height 8
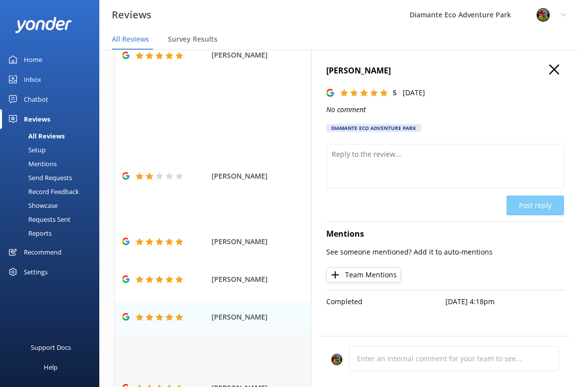
click at [164, 366] on div "[PERSON_NAME] The wildlife sanctuary was perfect for our kids (ages [DEMOGRAPHI…" at bounding box center [339, 389] width 449 height 110
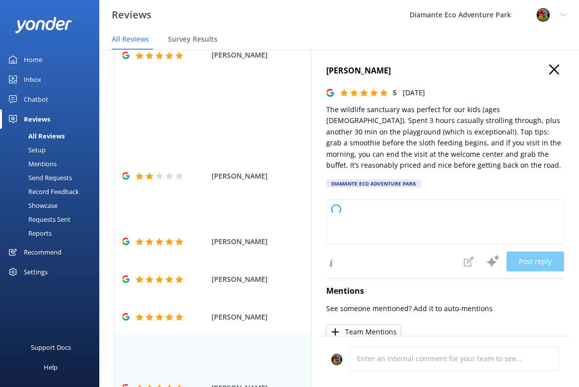
type textarea "Thank you so much for your wonderful review! We’re thrilled to hear that your f…"
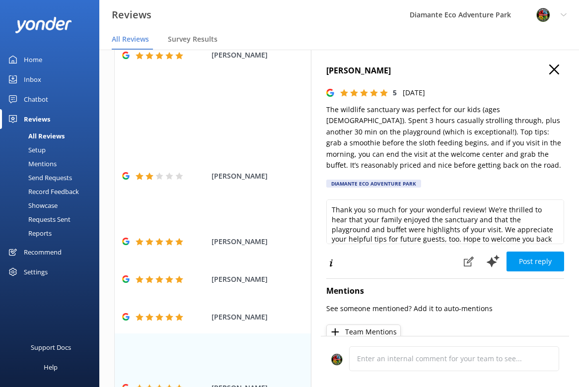
scroll to position [5, 0]
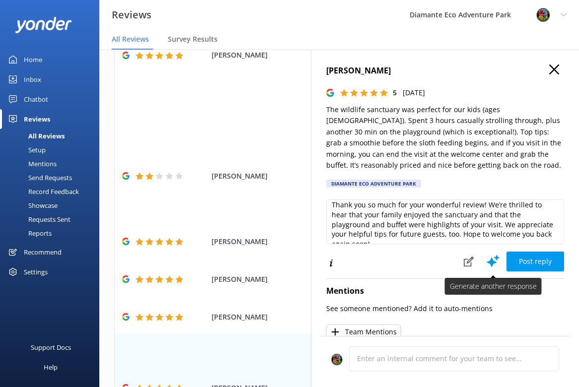
click at [489, 262] on use at bounding box center [492, 261] width 13 height 12
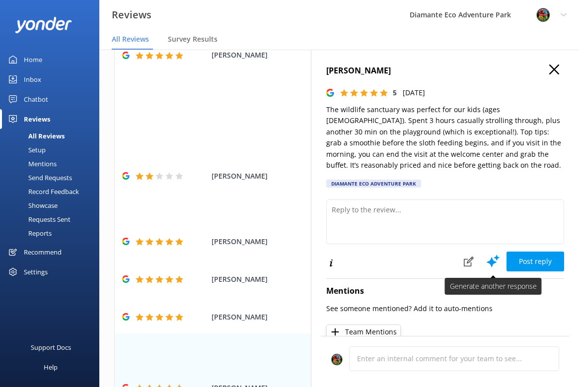
scroll to position [0, 0]
type textarea "Thank you so much for your wonderful review! We’re delighted to hear your famil…"
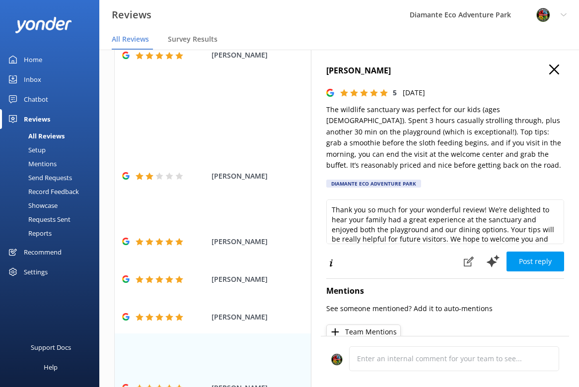
scroll to position [15, 0]
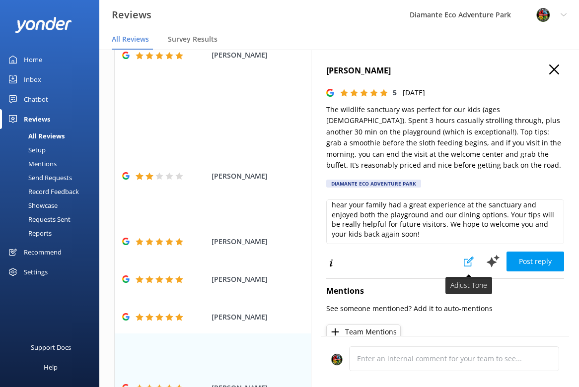
click at [469, 263] on use at bounding box center [469, 262] width 10 height 10
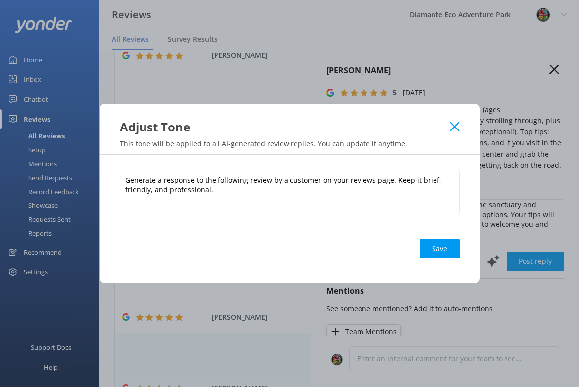
click at [454, 122] on icon at bounding box center [454, 127] width 9 height 10
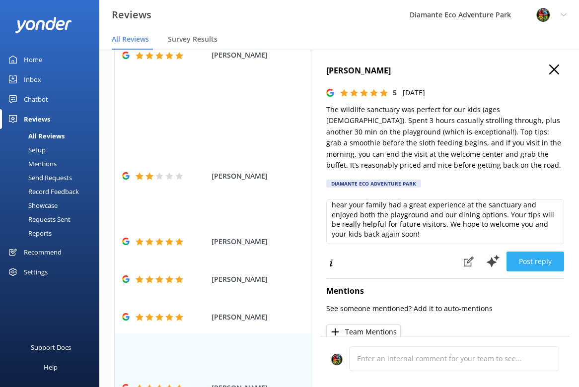
click at [542, 260] on button "Post reply" at bounding box center [535, 262] width 58 height 20
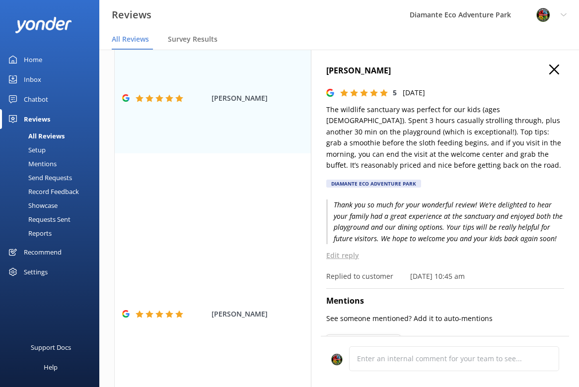
scroll to position [470, 0]
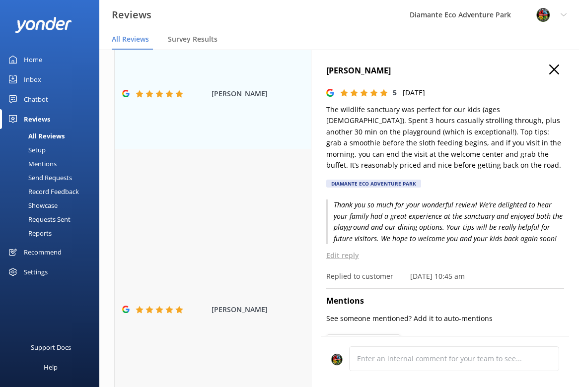
click at [247, 245] on div "[PERSON_NAME] Reply Diamante Eco Adventure Park [DATE]" at bounding box center [339, 309] width 449 height 321
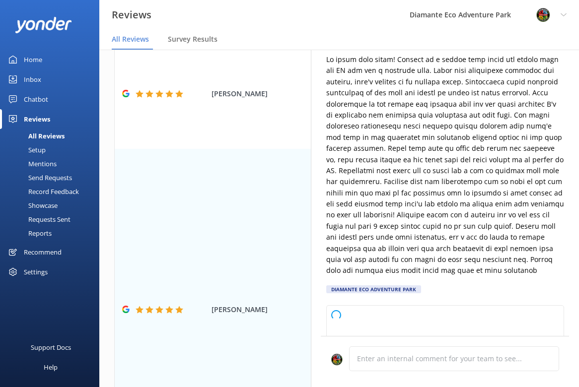
scroll to position [187, 0]
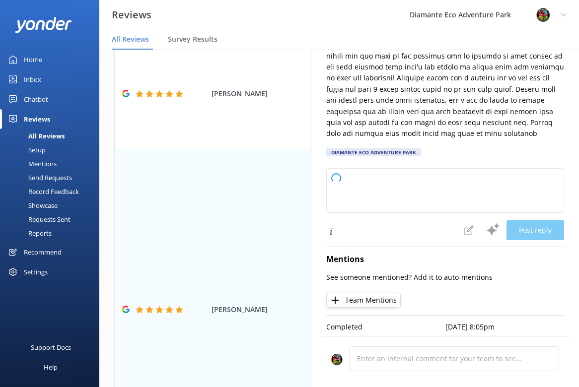
type textarea "Thank you so much for your wonderful review! We're thrilled you and your family…"
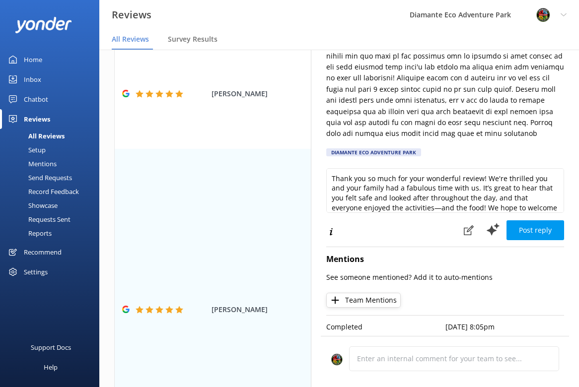
scroll to position [15, 0]
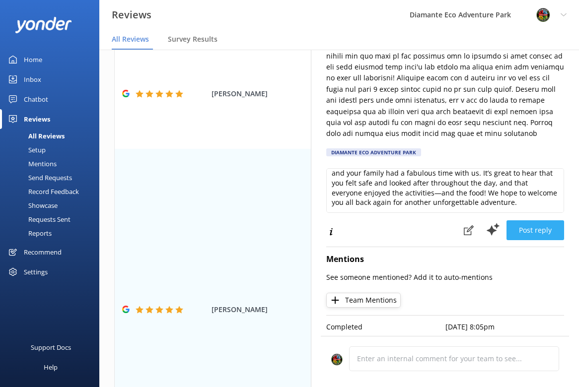
click at [536, 230] on button "Post reply" at bounding box center [535, 230] width 58 height 20
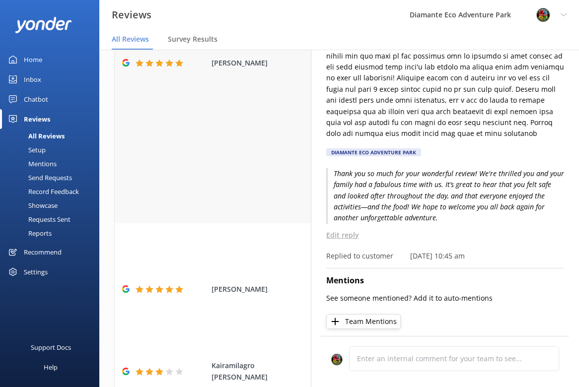
scroll to position [726, 0]
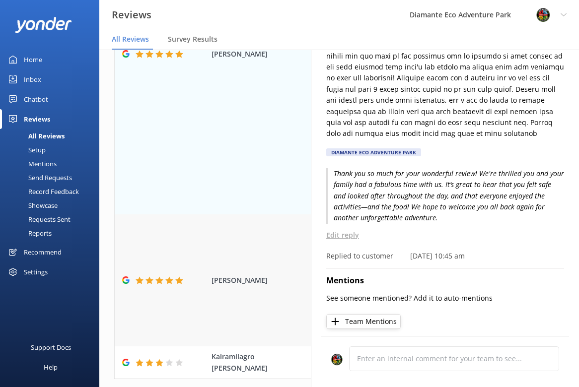
click at [171, 245] on div "[PERSON_NAME] We came with a group of fourteen, ranging in ages from three to s…" at bounding box center [339, 280] width 449 height 132
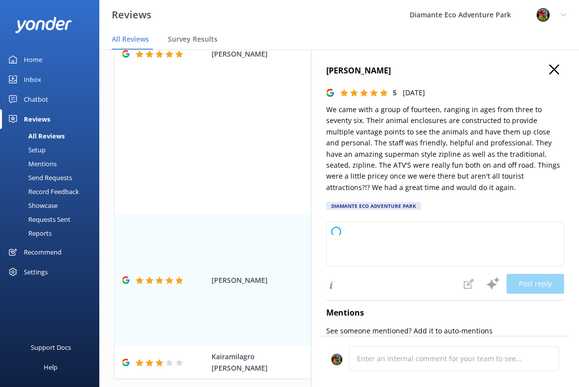
type textarea "Thank you so much for your thoughtful and detailed review! We’re delighted your…"
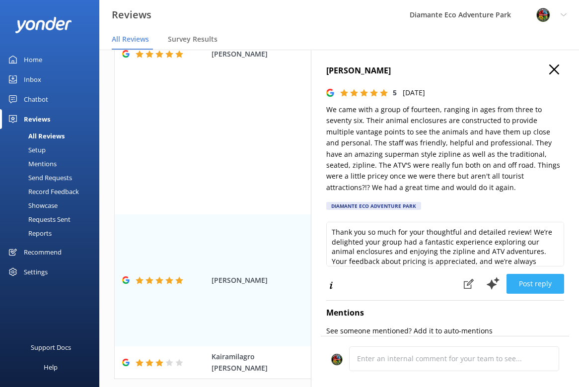
click at [542, 285] on button "Post reply" at bounding box center [535, 284] width 58 height 20
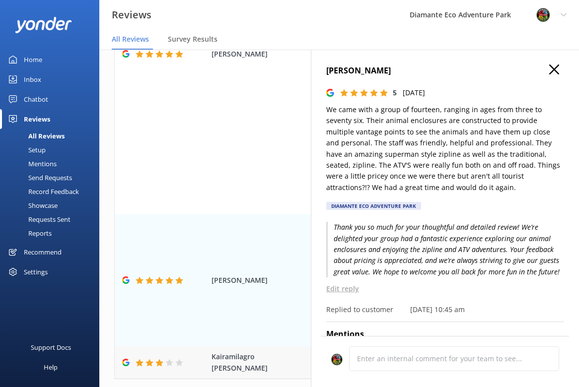
click at [176, 347] on div "Kairamilagro [PERSON_NAME] N/A Diamante Eco Adventure Park [DATE]" at bounding box center [339, 363] width 449 height 32
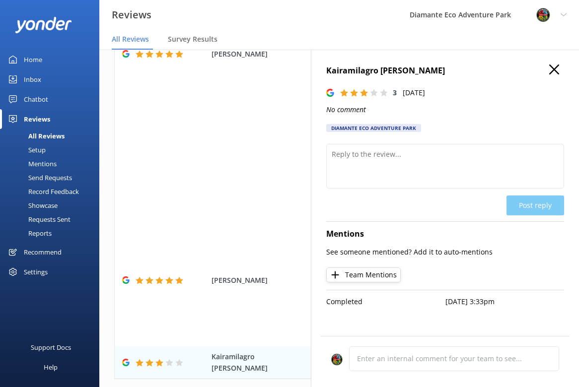
click at [553, 71] on icon "button" at bounding box center [554, 70] width 10 height 10
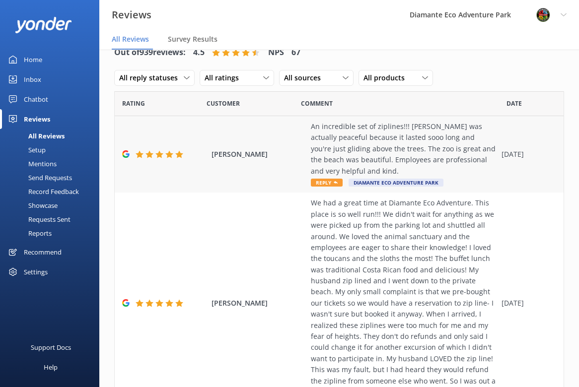
click at [329, 182] on span "Reply" at bounding box center [327, 183] width 32 height 8
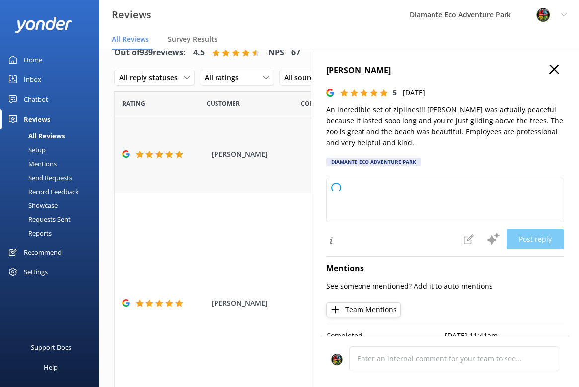
type textarea "Thank you so much for your wonderful review! We're delighted to hear you enjoye…"
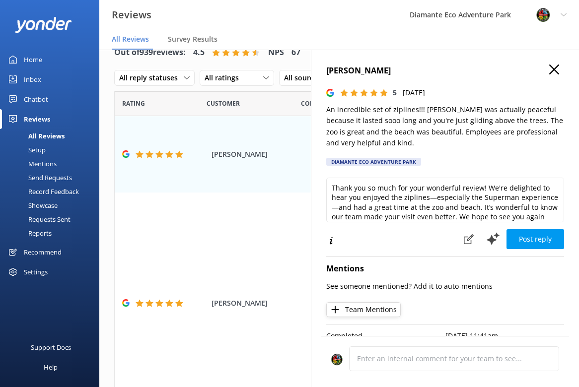
scroll to position [15, 0]
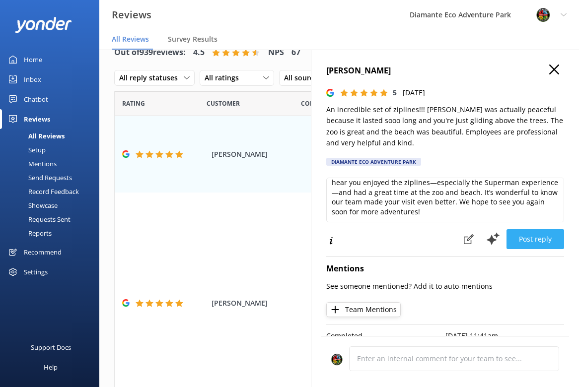
click at [538, 242] on button "Post reply" at bounding box center [535, 239] width 58 height 20
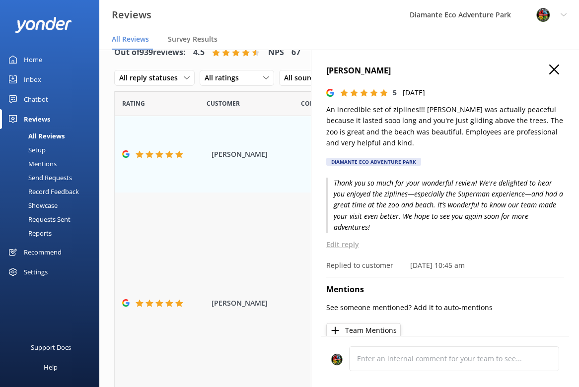
click at [184, 268] on div "[PERSON_NAME] We had a great time at Diamante Eco Adventure. This place is so w…" at bounding box center [339, 303] width 449 height 221
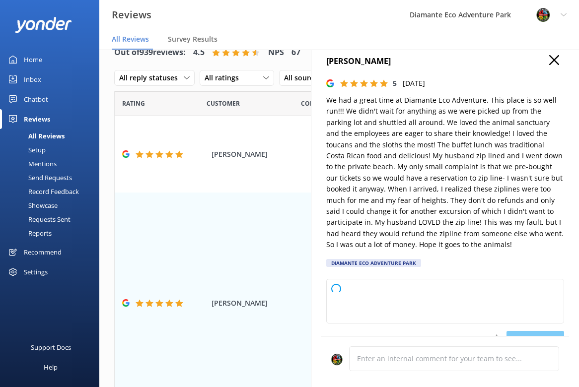
type textarea "Thank you so much for your detailed and kind review! We're thrilled to hear tha…"
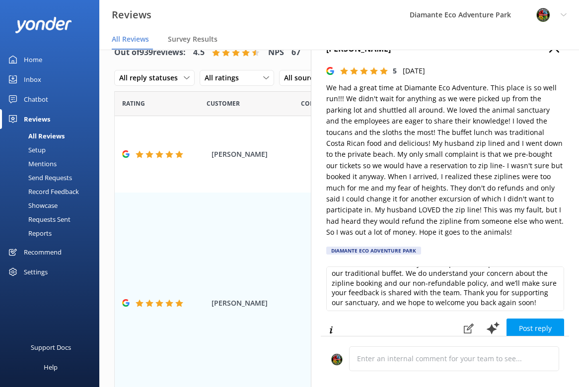
scroll to position [34, 0]
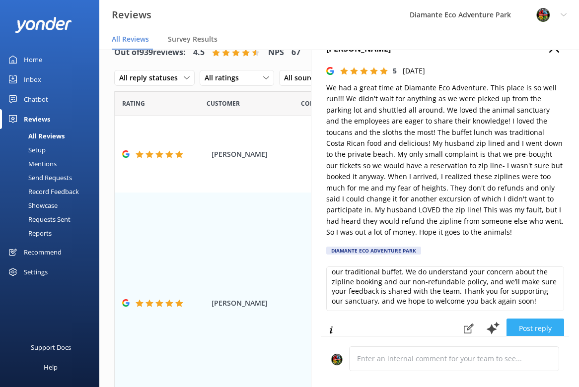
click at [549, 328] on button "Post reply" at bounding box center [535, 329] width 58 height 20
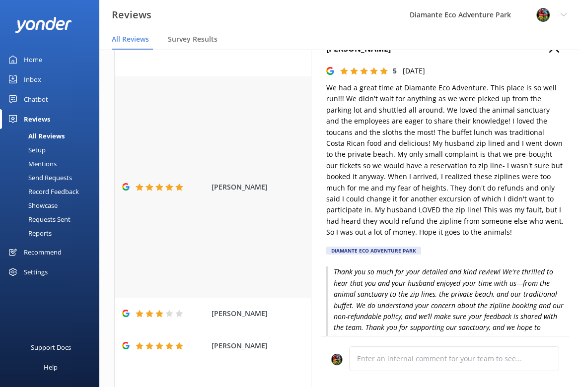
scroll to position [171, 0]
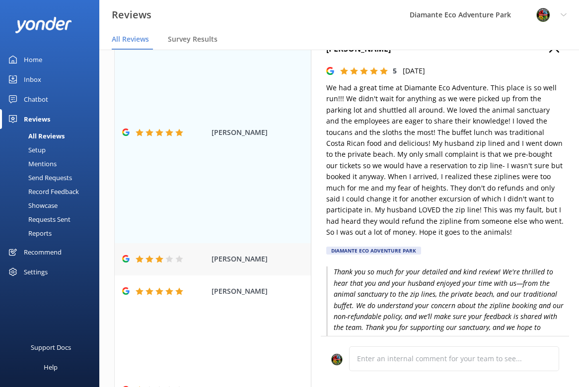
click at [198, 262] on div at bounding box center [164, 259] width 84 height 8
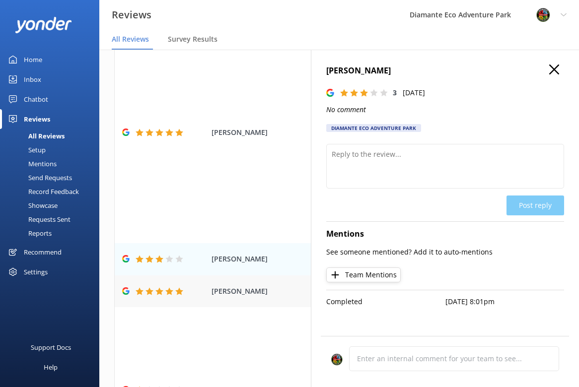
click at [196, 302] on div "[PERSON_NAME] N/A Diamante Eco Adventure Park [DATE]" at bounding box center [339, 292] width 449 height 32
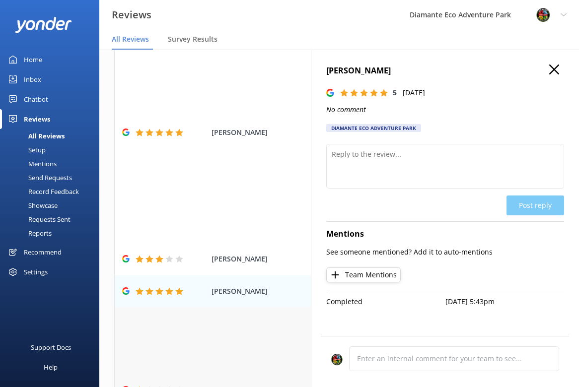
click at [177, 345] on div "P Connoisseur The views of tree canopies and a resort aren't worth the risk you…" at bounding box center [339, 389] width 449 height 165
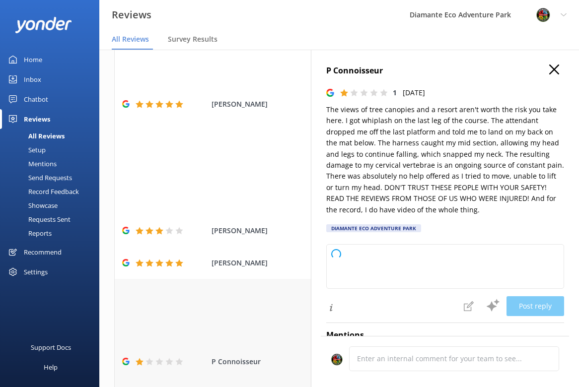
scroll to position [207, 0]
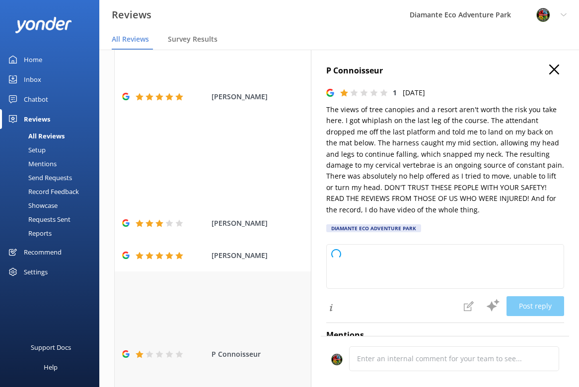
type textarea "Thank you for taking the time to share your experience. We're very sorry to hea…"
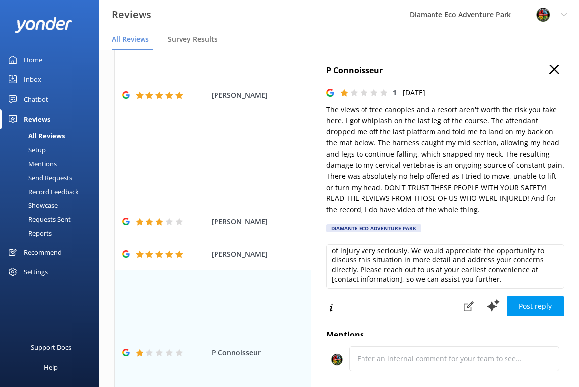
scroll to position [34, 0]
click at [555, 67] on icon "button" at bounding box center [554, 70] width 10 height 10
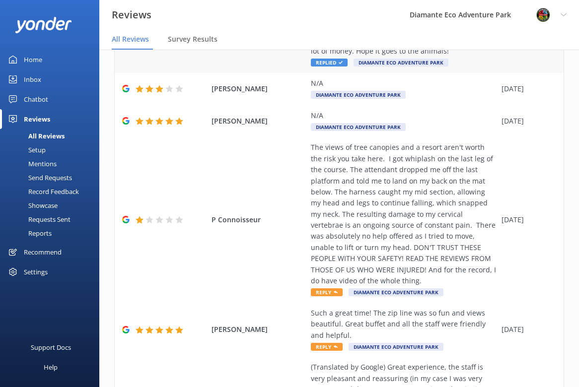
scroll to position [345, 0]
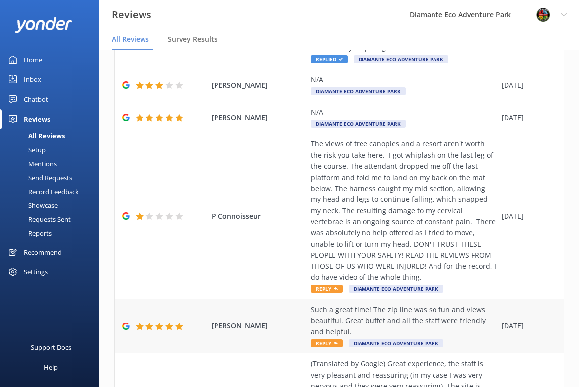
click at [157, 323] on use at bounding box center [159, 326] width 8 height 7
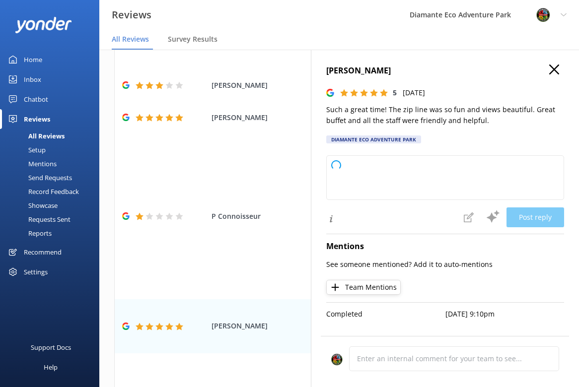
type textarea "Thank you so much for your wonderful review! We're thrilled to hear you enjoyed…"
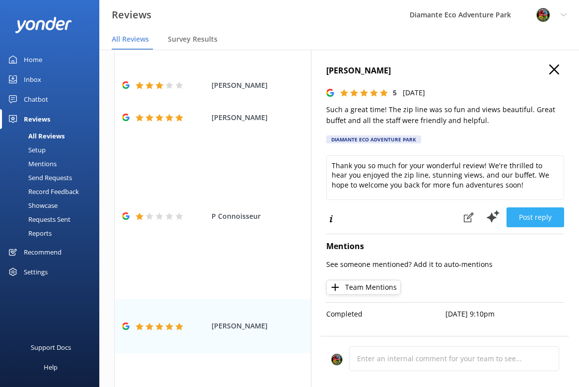
click at [530, 214] on button "Post reply" at bounding box center [535, 218] width 58 height 20
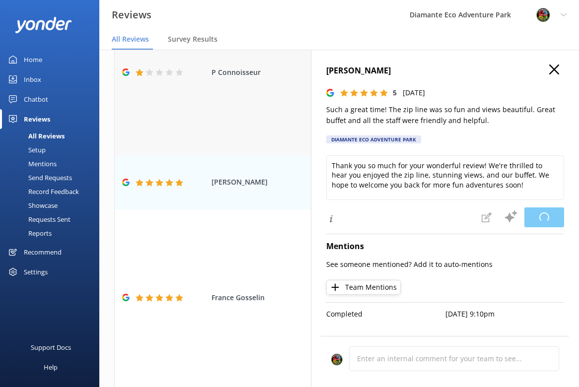
scroll to position [508, 0]
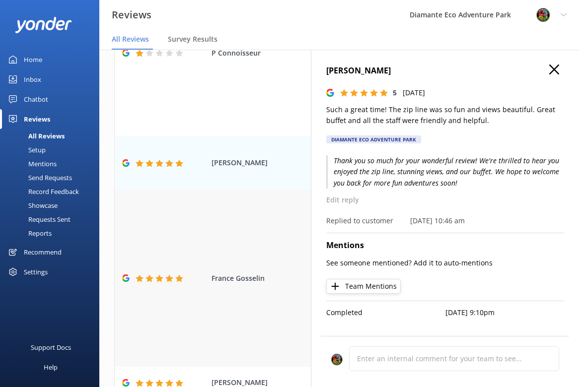
click at [182, 275] on icon at bounding box center [179, 279] width 8 height 8
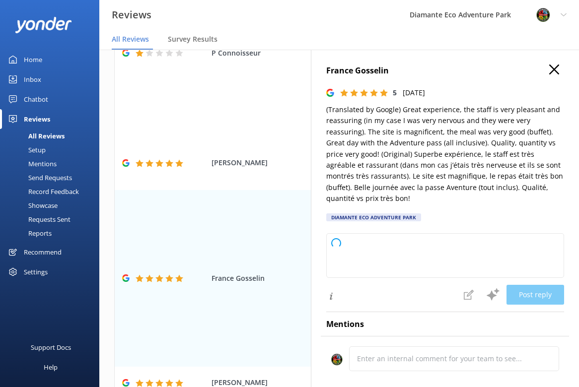
type textarea "Thank you so much for your wonderful review! We're delighted to hear you enjoye…"
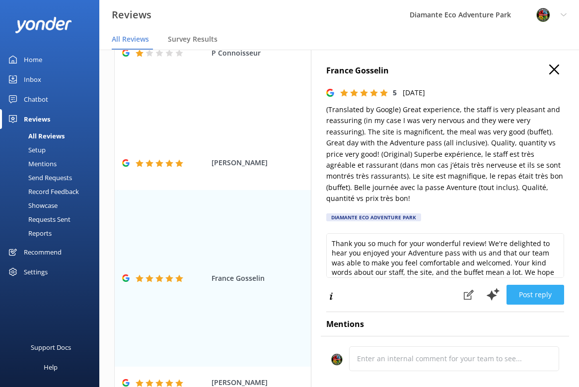
click at [539, 285] on button "Post reply" at bounding box center [535, 295] width 58 height 20
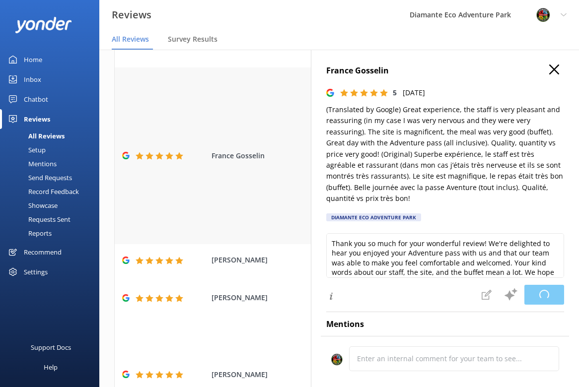
scroll to position [650, 0]
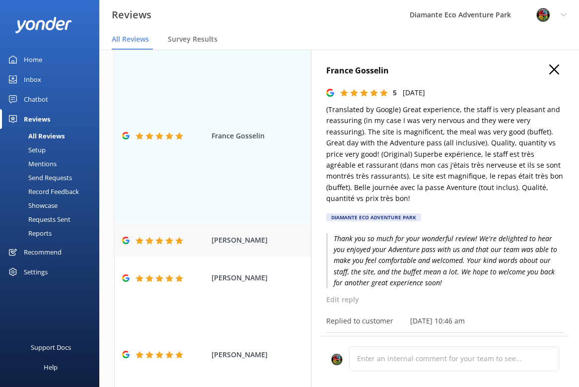
click at [221, 235] on span "[PERSON_NAME]" at bounding box center [258, 240] width 94 height 11
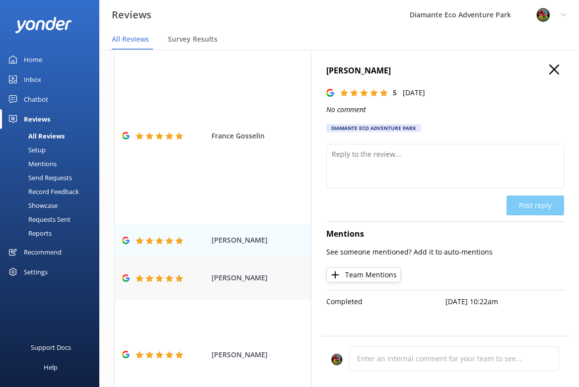
click at [212, 269] on div "[PERSON_NAME] We had a great time. The zipline was fun and the food was great! …" at bounding box center [339, 278] width 449 height 43
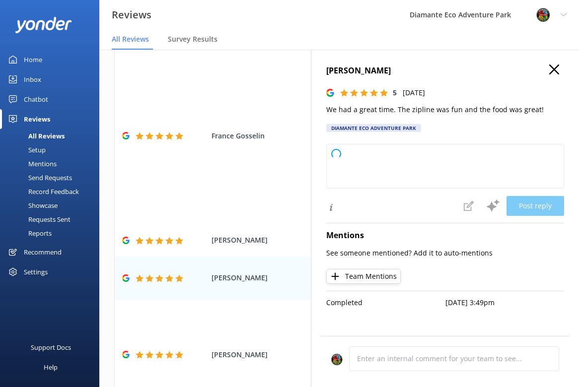
type textarea "Thank you so much for your wonderful review! We're delighted to hear you enjoye…"
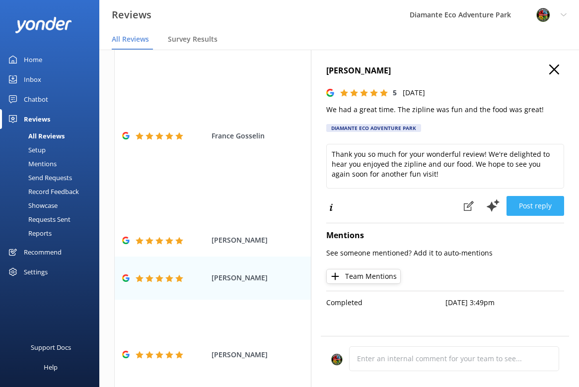
click at [548, 210] on button "Post reply" at bounding box center [535, 206] width 58 height 20
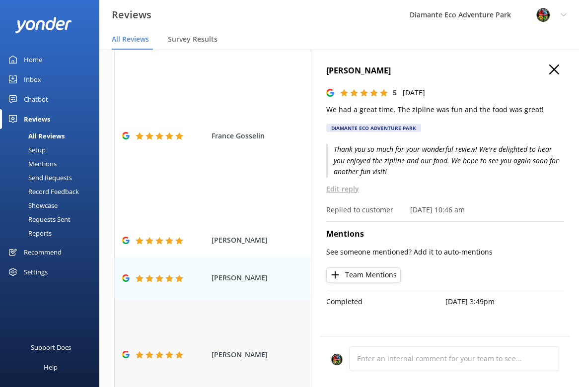
click at [234, 340] on div "[PERSON_NAME] (Translated by Google) A great park with many opportunities for a…" at bounding box center [339, 355] width 449 height 110
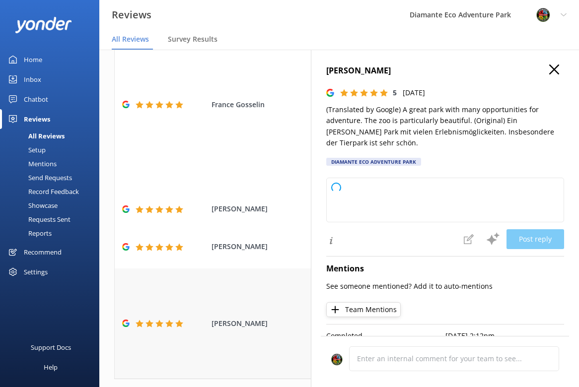
scroll to position [693, 0]
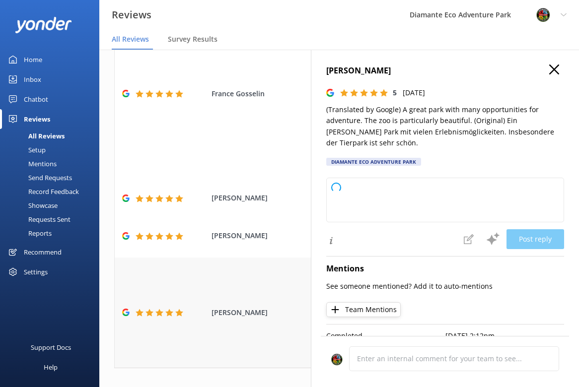
type textarea "Thank you so much for your wonderful review! We’re delighted you enjoyed our pa…"
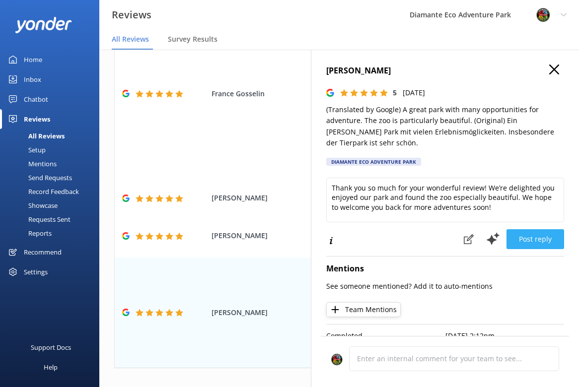
click at [543, 236] on button "Post reply" at bounding box center [535, 239] width 58 height 20
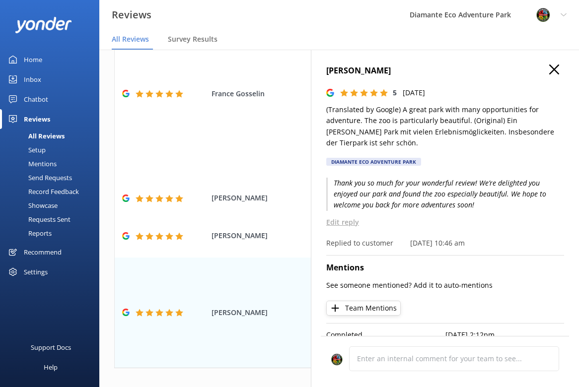
click at [557, 66] on use "button" at bounding box center [554, 70] width 10 height 10
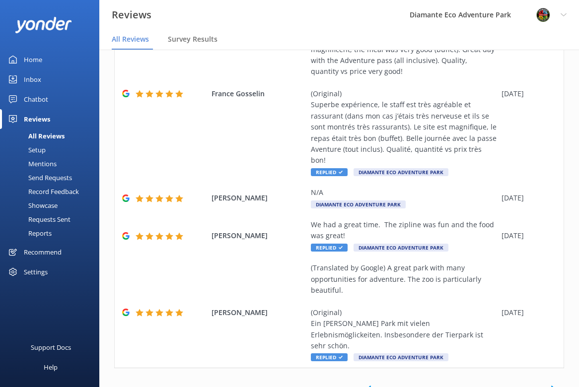
click at [458, 385] on link "6" at bounding box center [458, 389] width 13 height 9
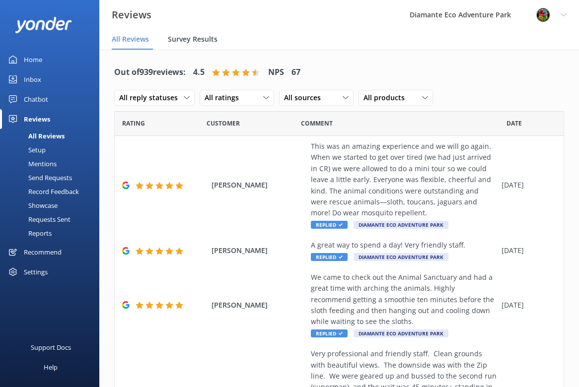
click at [199, 42] on span "Survey Results" at bounding box center [193, 39] width 50 height 10
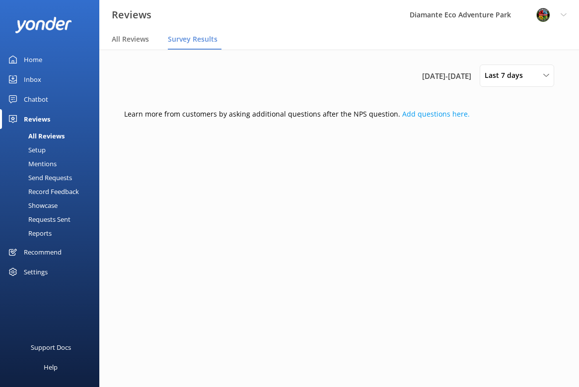
click at [32, 57] on div "Home" at bounding box center [33, 60] width 18 height 20
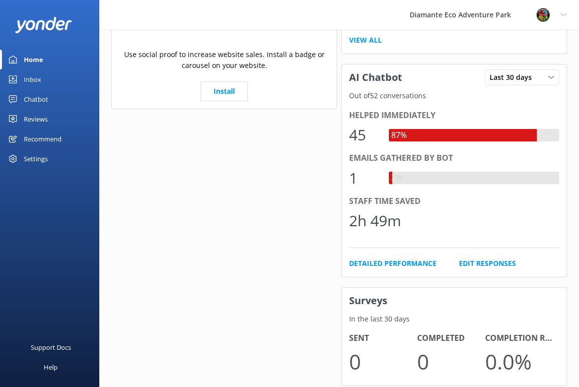
scroll to position [567, 0]
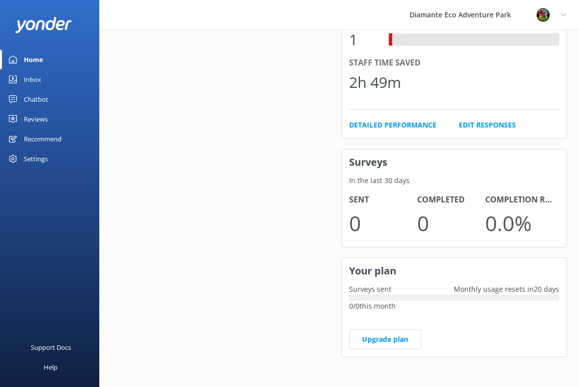
click at [43, 59] on link "Home" at bounding box center [49, 60] width 99 height 20
click at [35, 160] on div "Settings" at bounding box center [36, 159] width 24 height 20
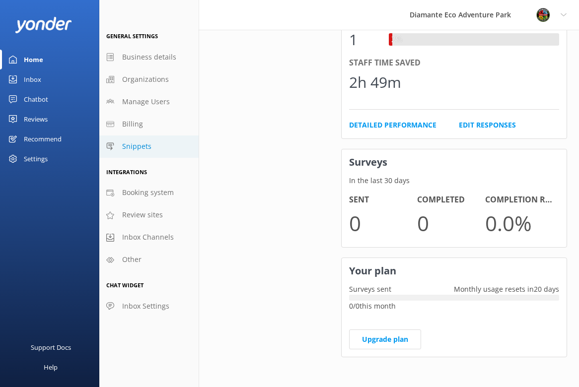
click at [132, 145] on span "Snippets" at bounding box center [136, 146] width 29 height 11
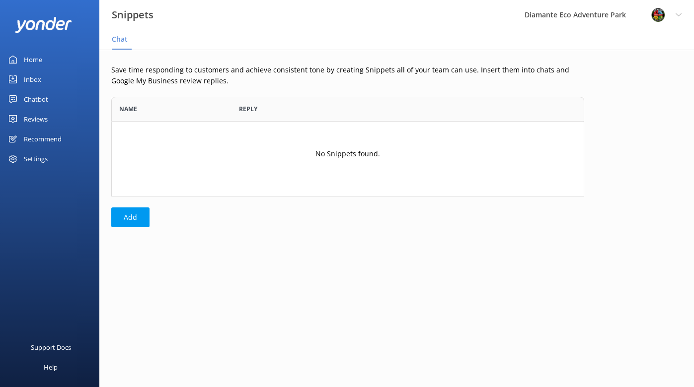
scroll to position [100, 473]
click at [37, 54] on div "Home" at bounding box center [33, 60] width 18 height 20
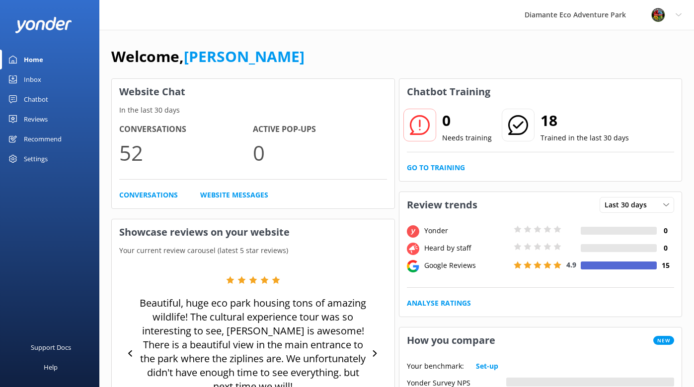
scroll to position [1, 0]
